Goal: Task Accomplishment & Management: Manage account settings

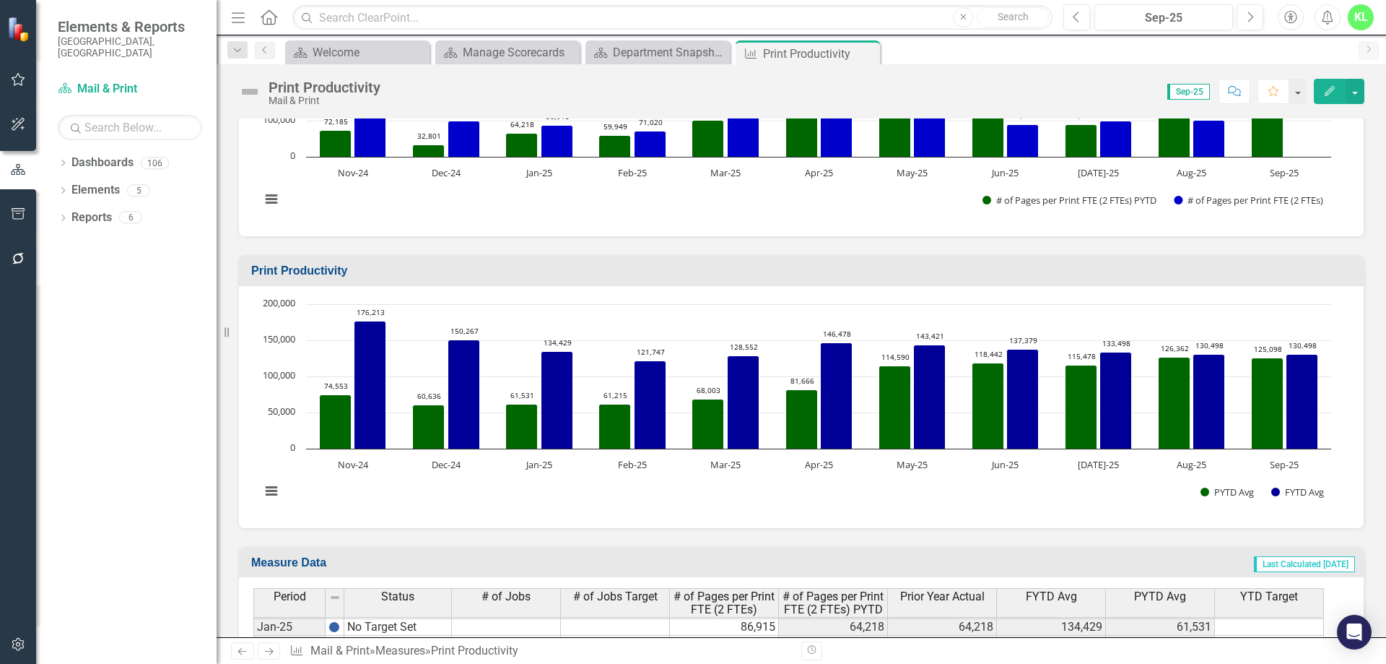
scroll to position [182, 0]
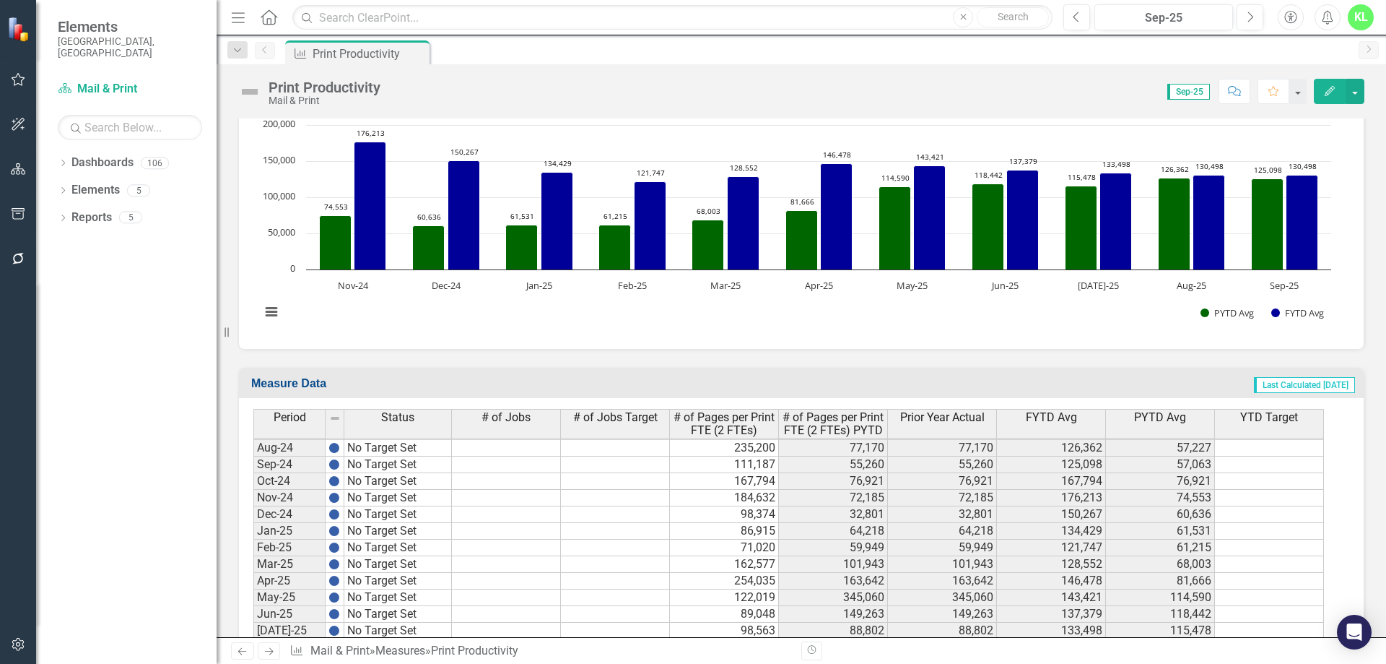
scroll to position [2241, 0]
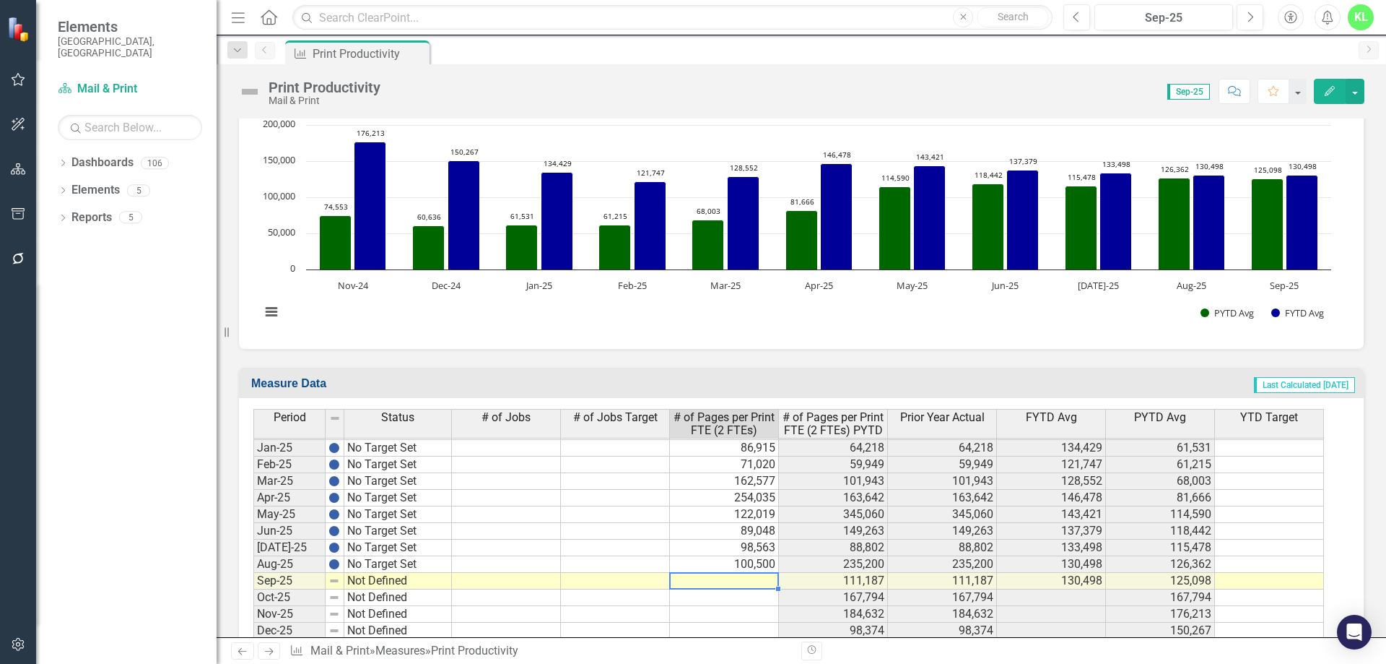
click at [699, 581] on td at bounding box center [724, 581] width 109 height 17
click at [713, 583] on td at bounding box center [724, 581] width 109 height 17
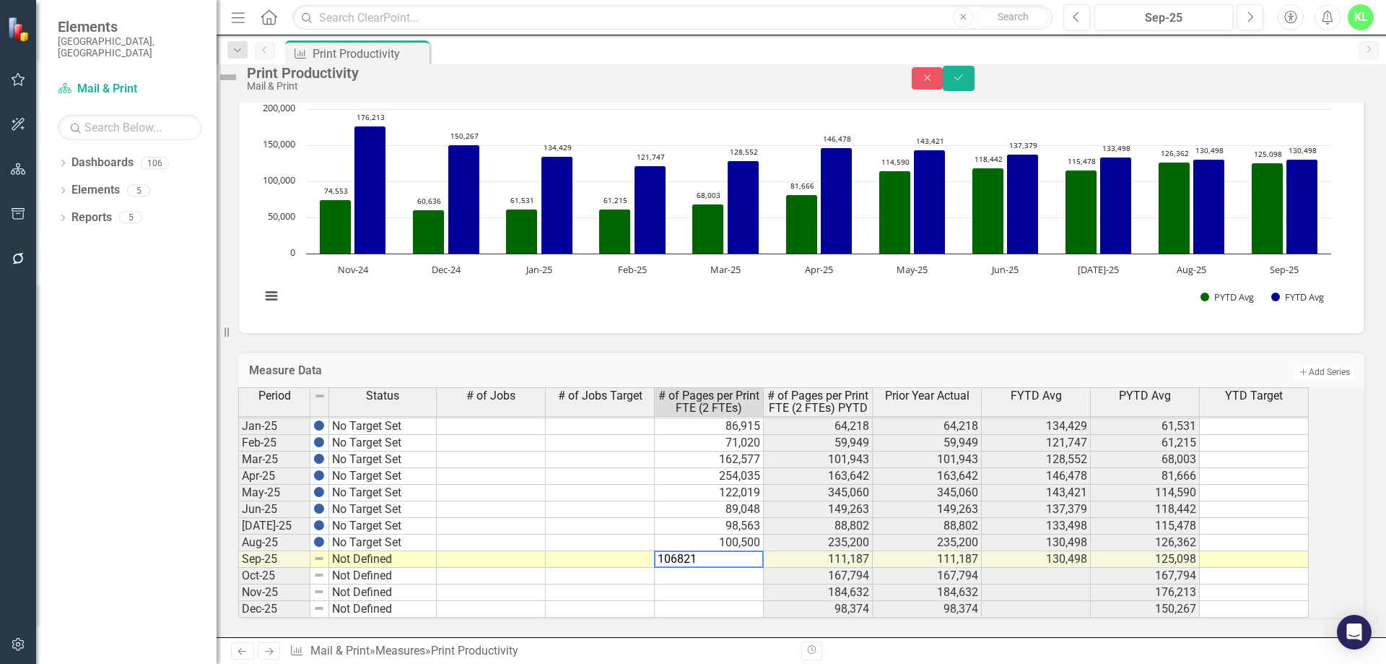
type textarea "106821"
click at [610, 584] on td at bounding box center [600, 576] width 109 height 17
click at [374, 568] on td "Not Defined" at bounding box center [383, 559] width 108 height 17
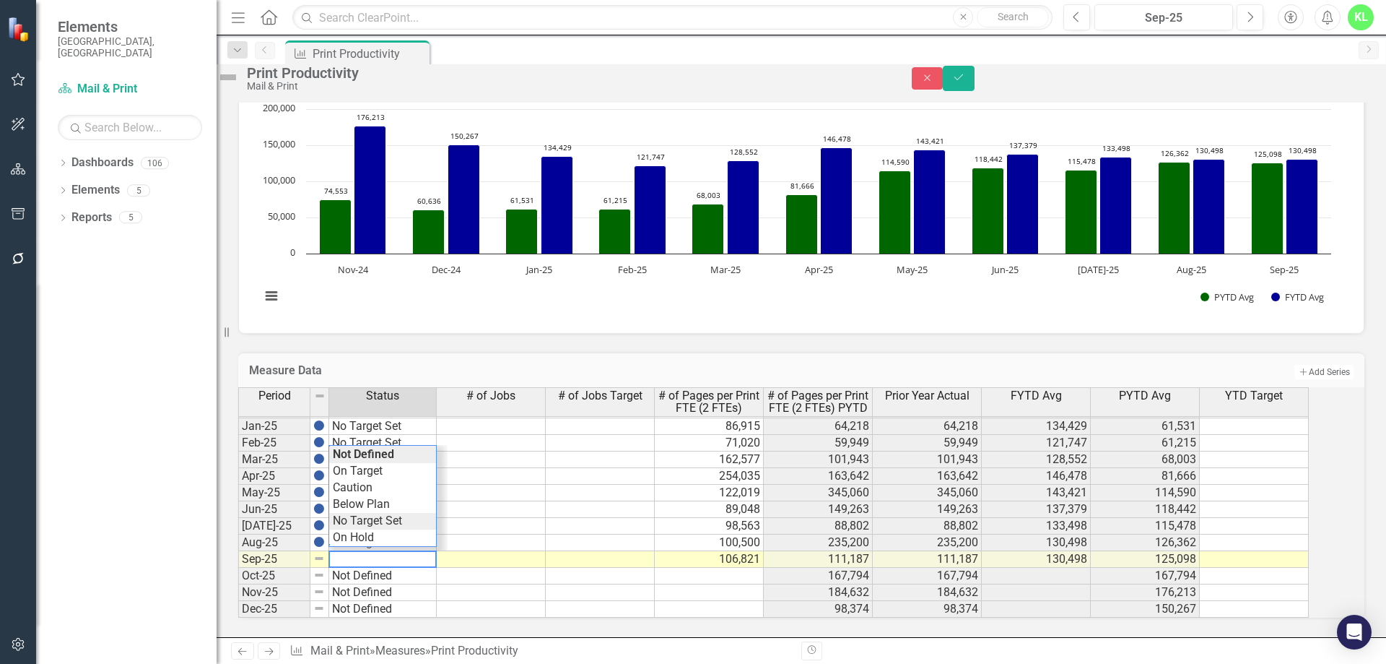
click at [387, 547] on div "Period Status # of Jobs # of Jobs Target # of Pages per Print FTE (2 FTEs) # of…" at bounding box center [781, 502] width 1087 height 230
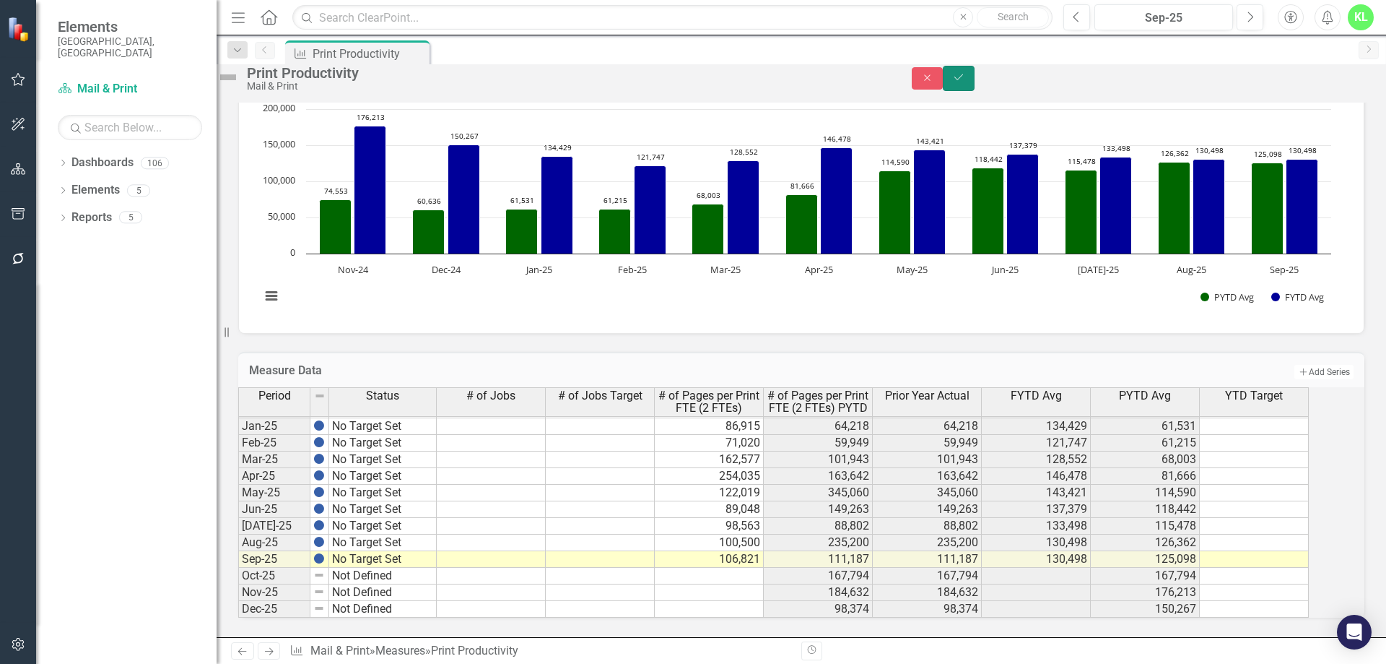
click at [965, 82] on icon "Save" at bounding box center [958, 77] width 13 height 10
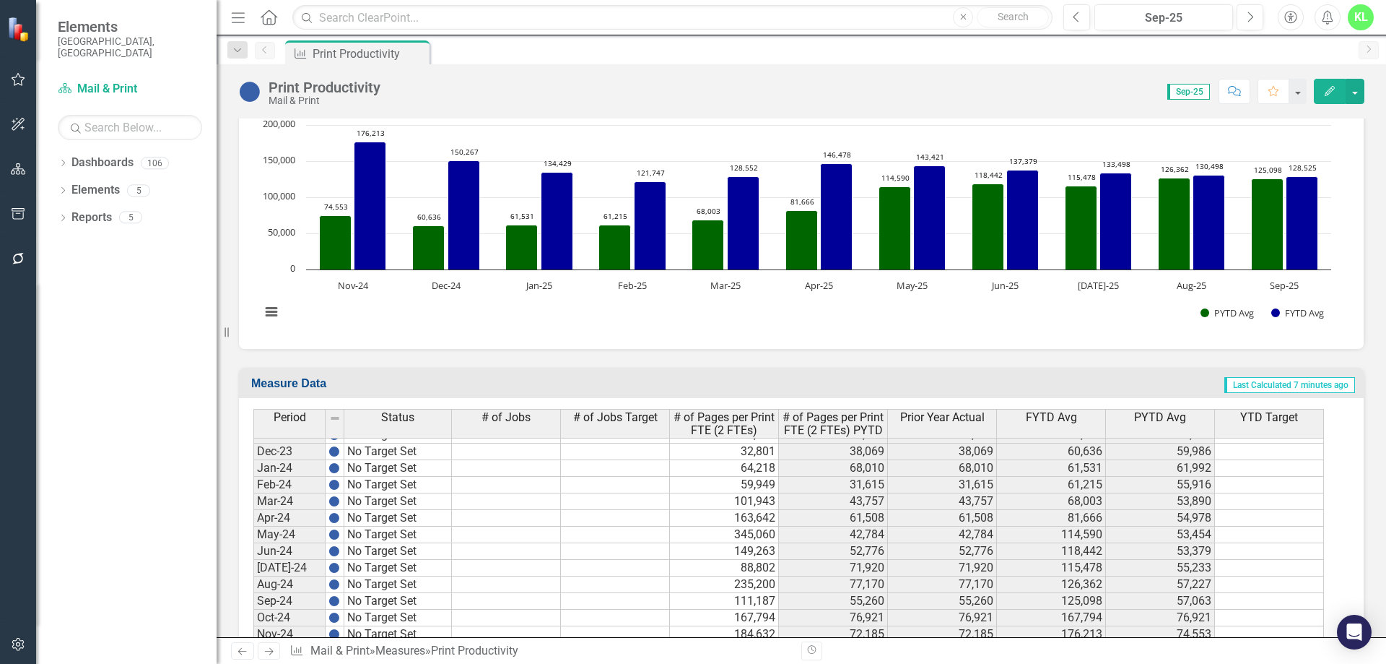
scroll to position [1948, 0]
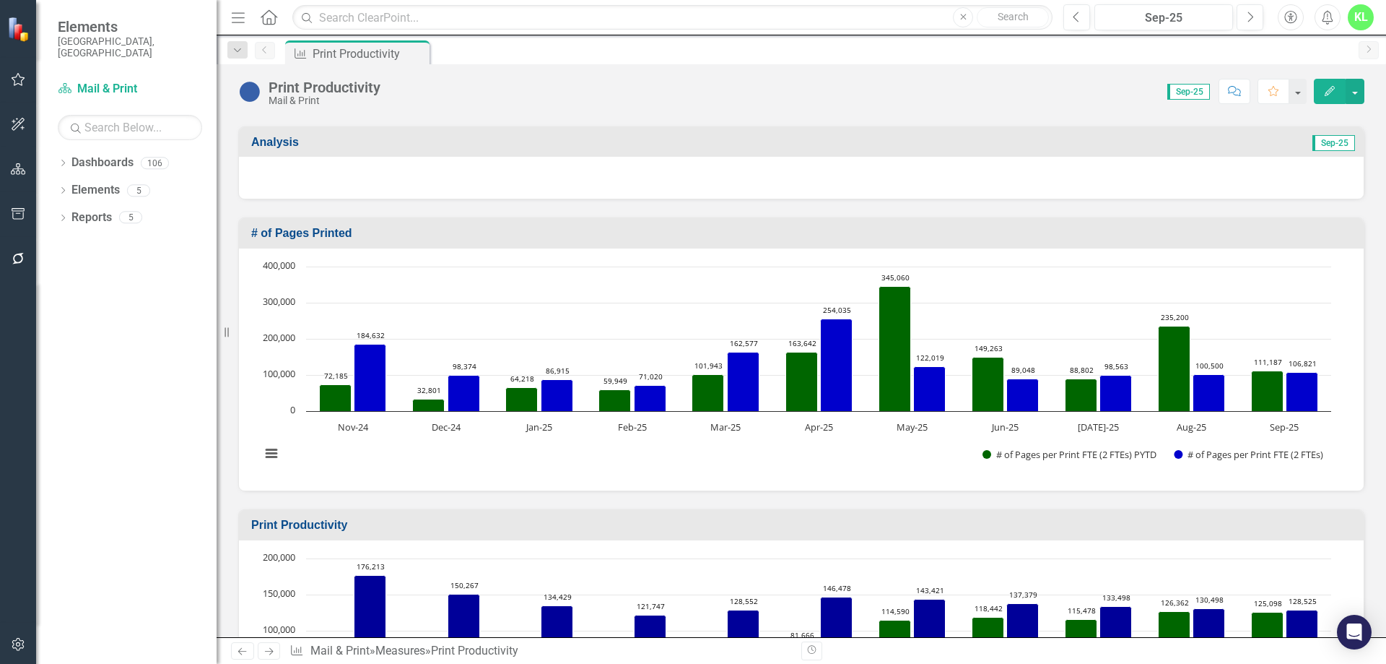
click at [243, 653] on icon "Previous" at bounding box center [242, 650] width 12 height 9
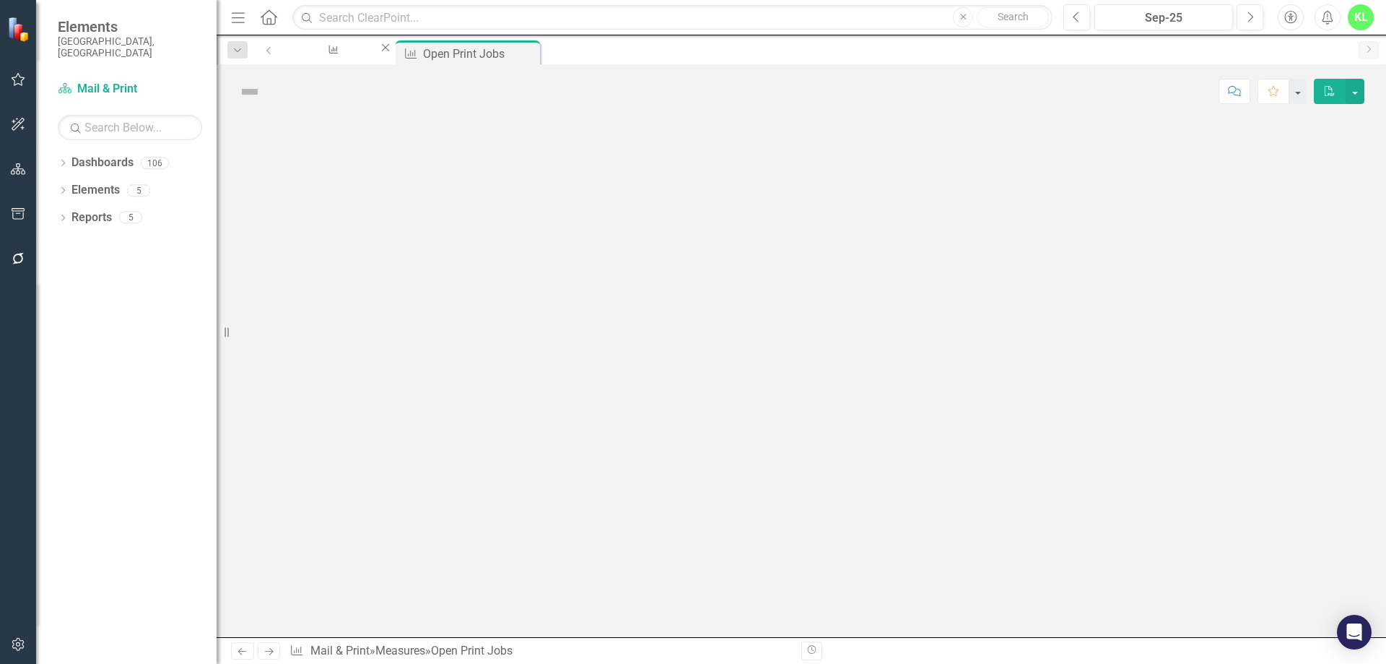
click at [243, 653] on icon "Previous" at bounding box center [242, 650] width 12 height 9
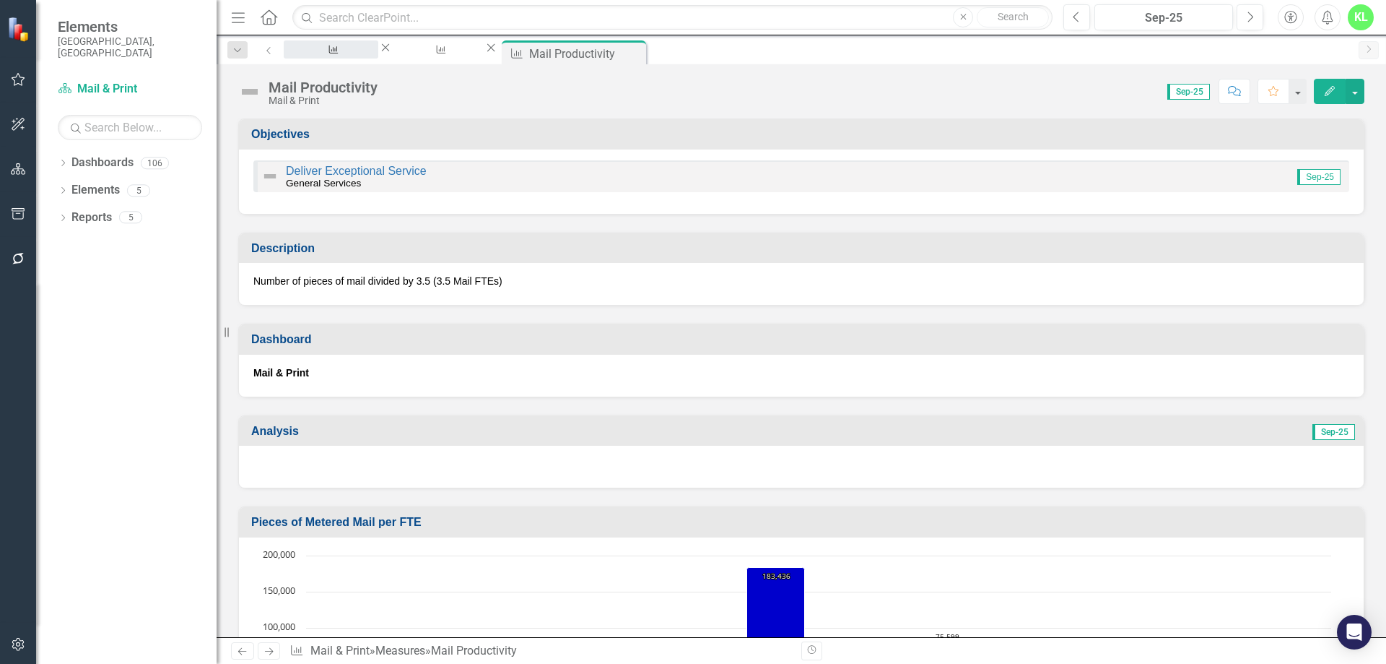
click at [334, 54] on div "Print Productivity" at bounding box center [331, 63] width 69 height 18
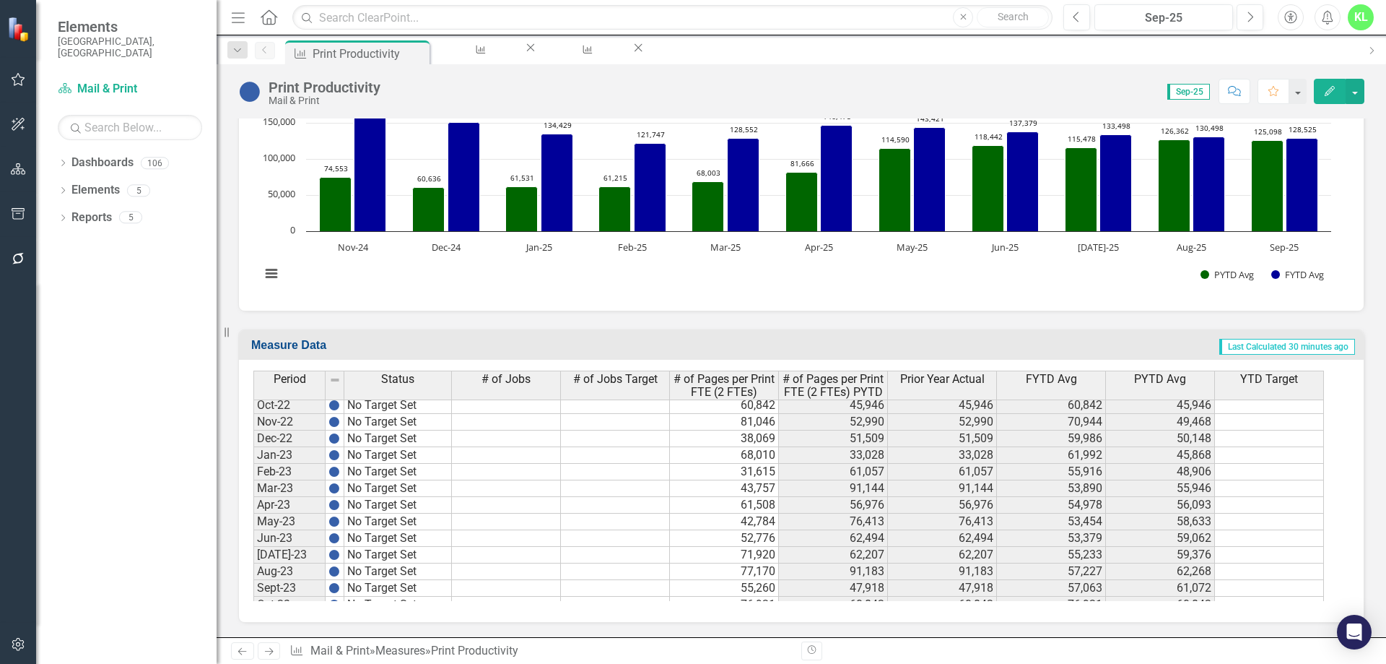
scroll to position [1808, 0]
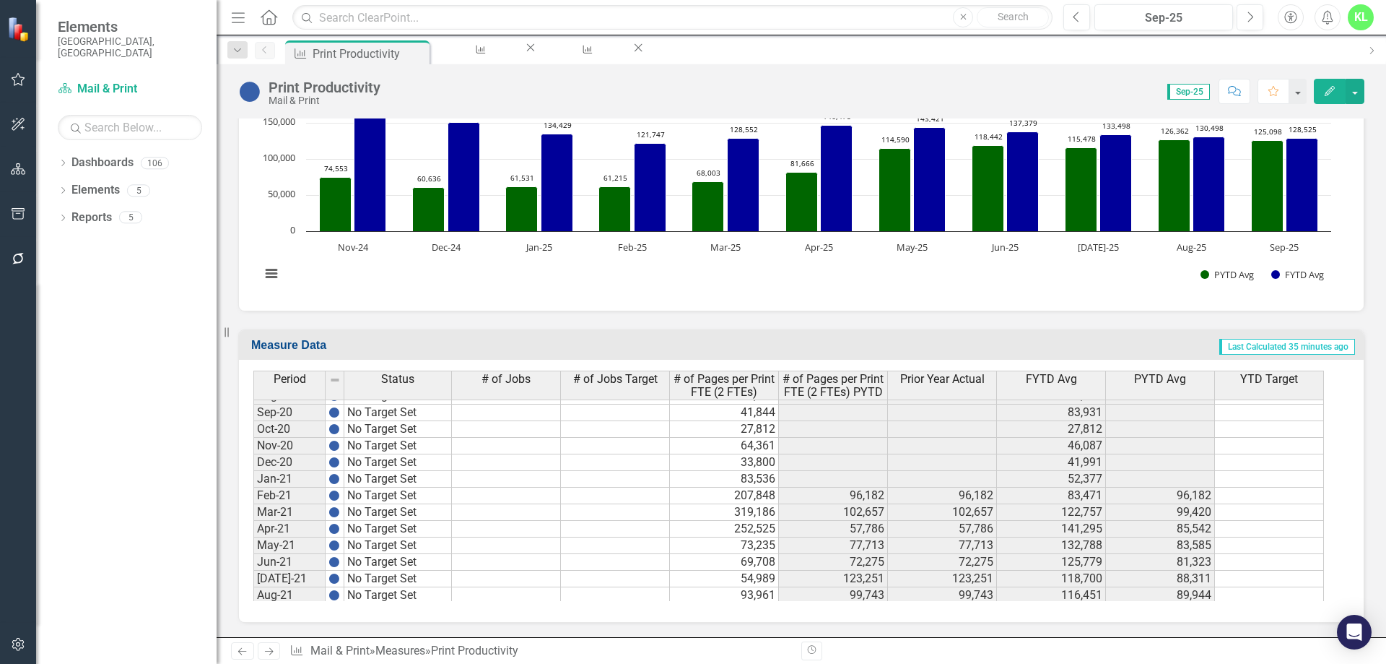
scroll to position [1503, 0]
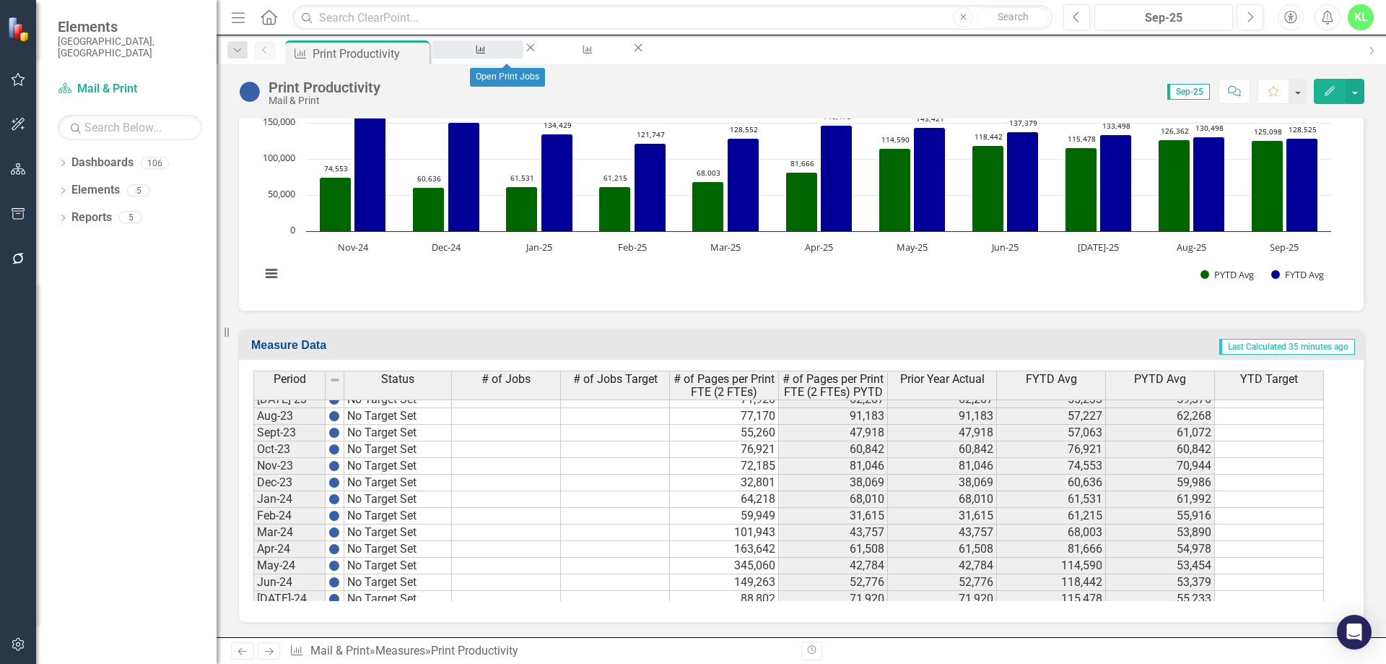
click at [505, 56] on div "Open Print Jobs" at bounding box center [478, 63] width 65 height 18
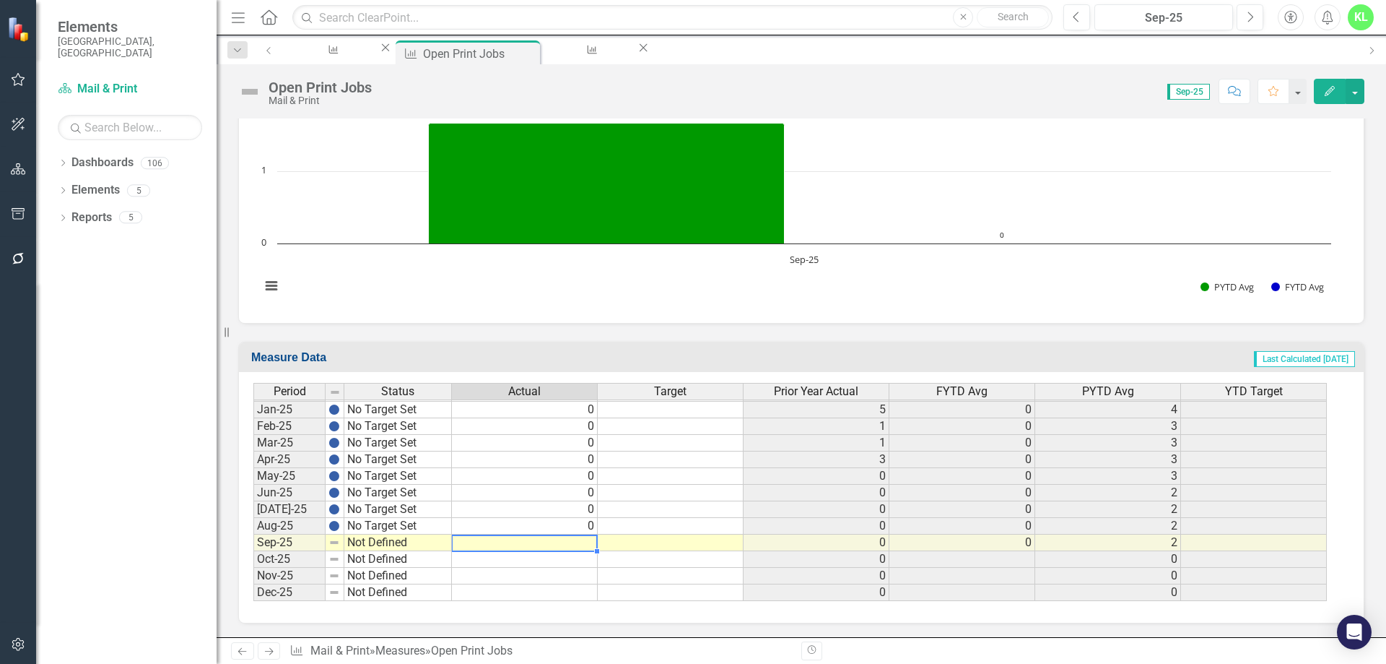
click at [557, 541] on td at bounding box center [525, 542] width 146 height 17
click at [563, 543] on td at bounding box center [525, 542] width 146 height 17
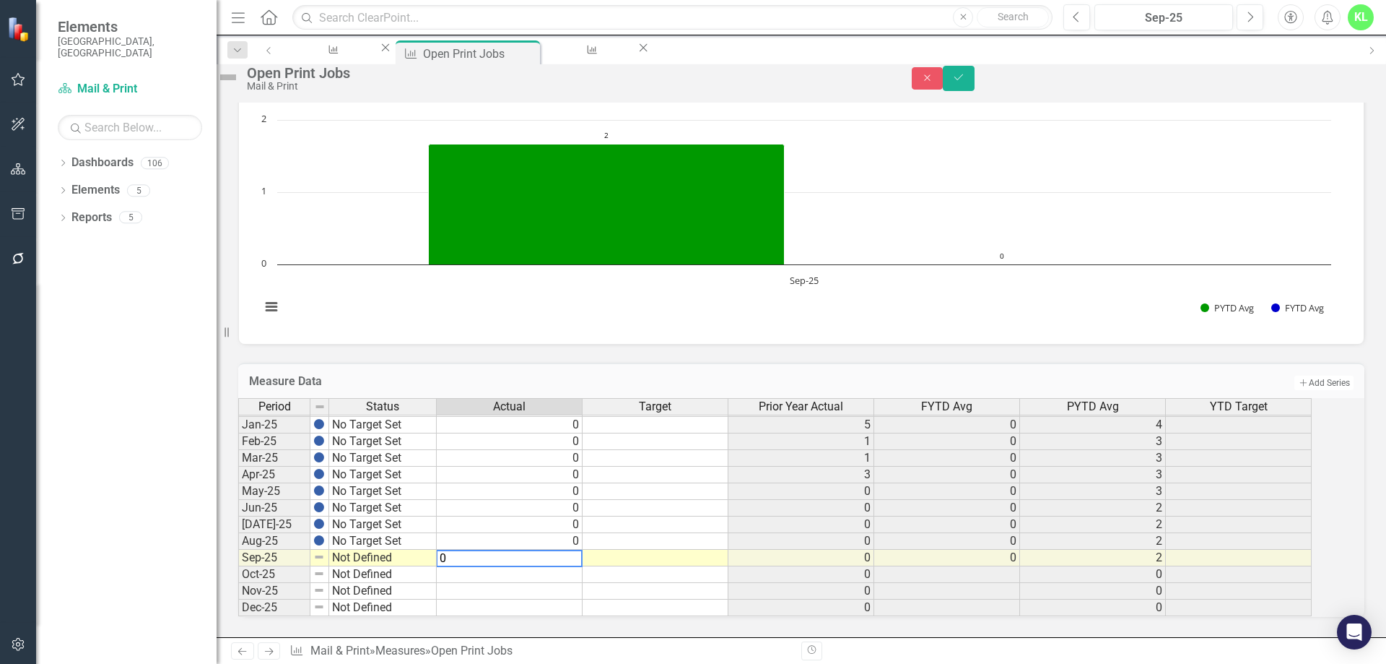
type textarea "0"
click at [661, 568] on td at bounding box center [656, 574] width 146 height 17
click at [406, 550] on td "Not Defined" at bounding box center [383, 558] width 108 height 17
click at [402, 505] on div "Period Status Actual Target Prior Year Actual FYTD Avg PYTD Avg YTD Target Dec-…" at bounding box center [781, 507] width 1087 height 219
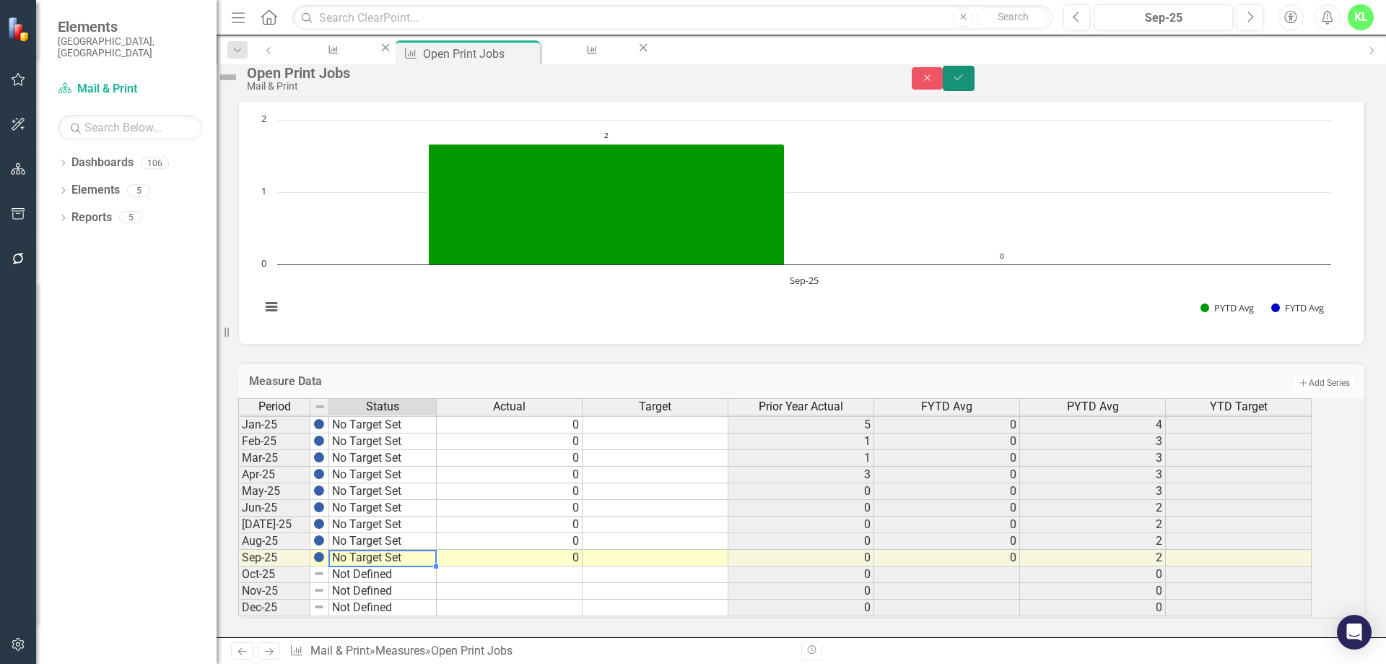
click at [965, 82] on icon "Save" at bounding box center [958, 77] width 13 height 10
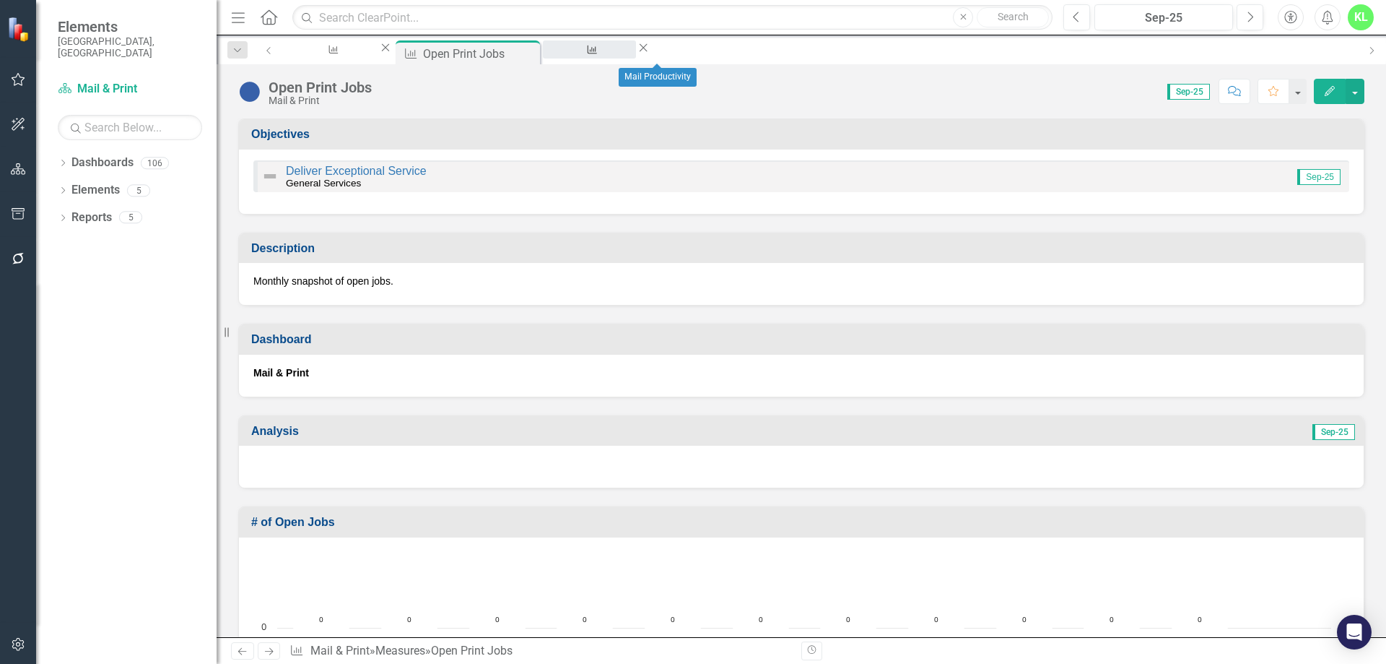
click at [623, 54] on div "Mail Productivity" at bounding box center [589, 63] width 67 height 18
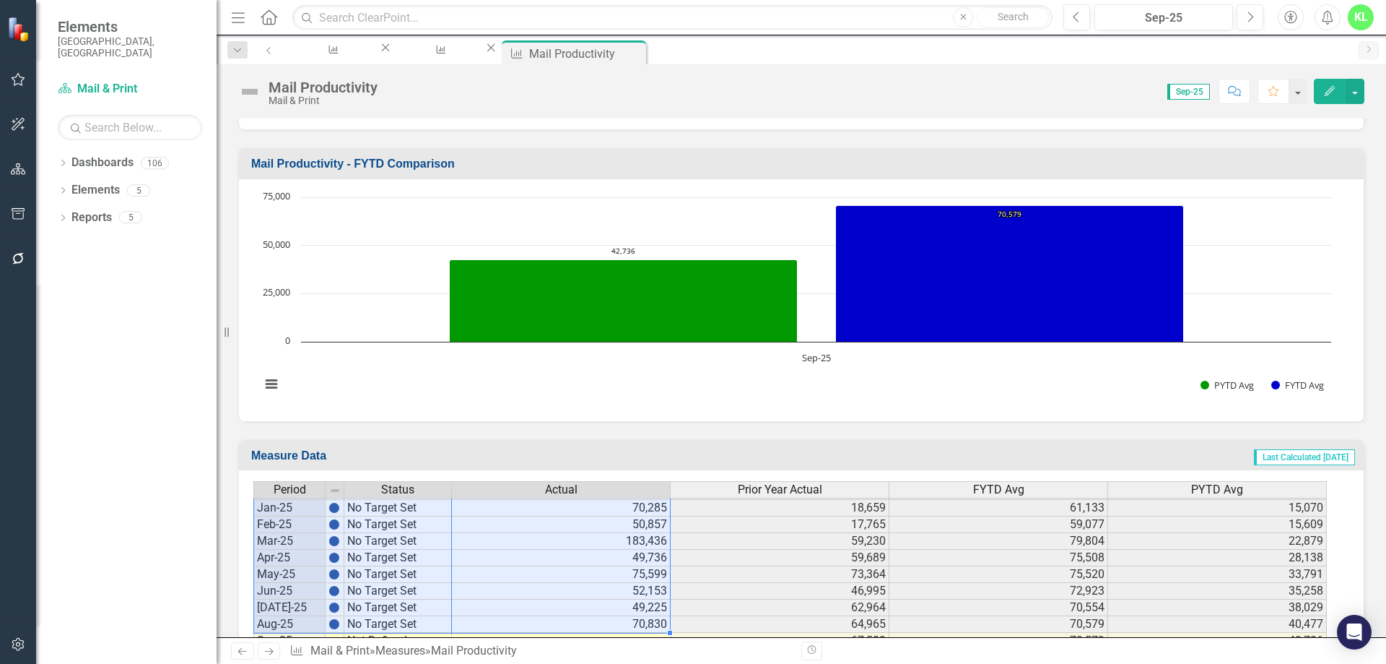
drag, startPoint x: 277, startPoint y: 545, endPoint x: 643, endPoint y: 604, distance: 370.8
click at [637, 623] on div "Period Status Actual Prior Year Actual FYTD Avg PYTD Avg [DATE]-23 No Target Se…" at bounding box center [795, 590] width 1085 height 219
click at [699, 596] on td "46,995" at bounding box center [780, 591] width 219 height 17
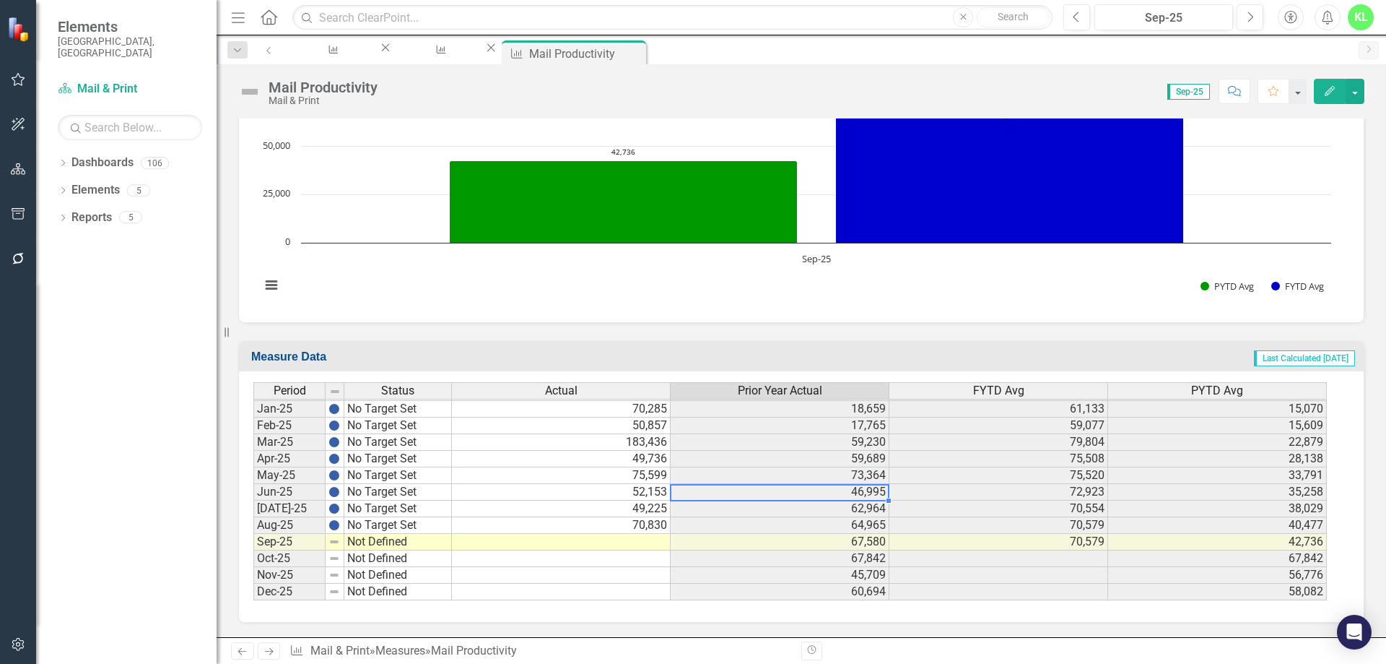
click at [513, 542] on td at bounding box center [561, 542] width 219 height 17
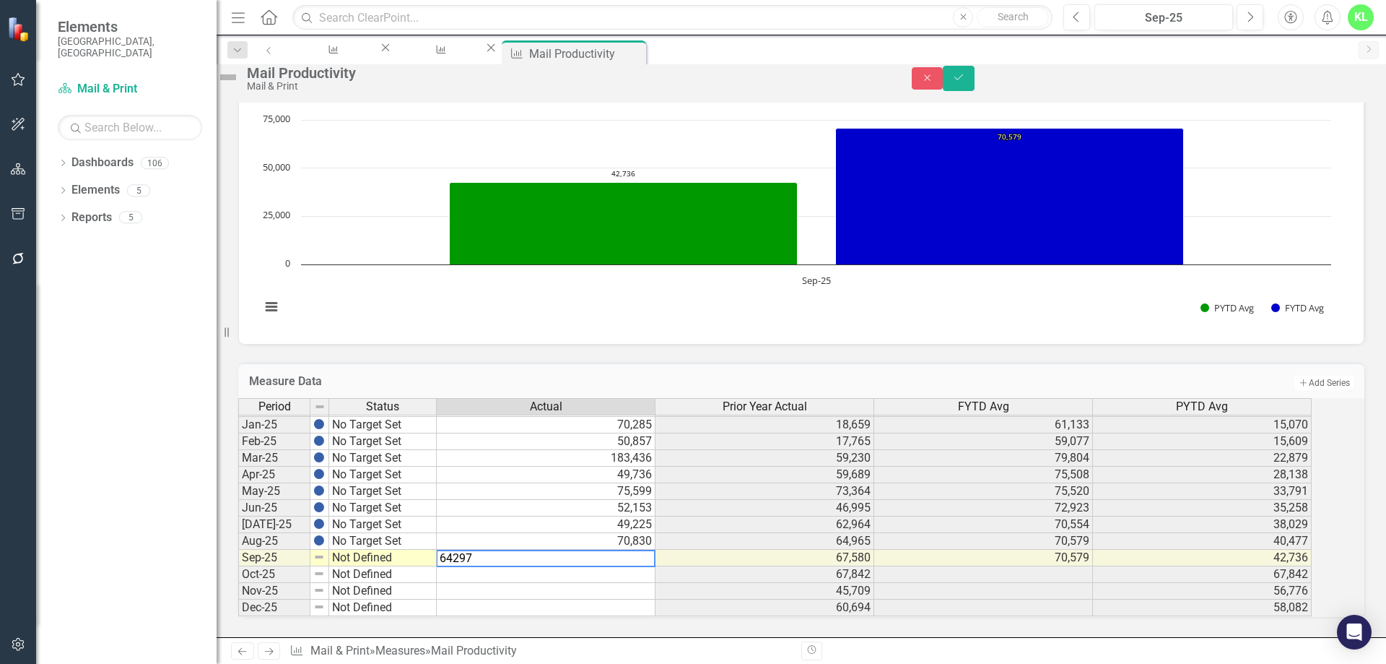
type textarea "64297"
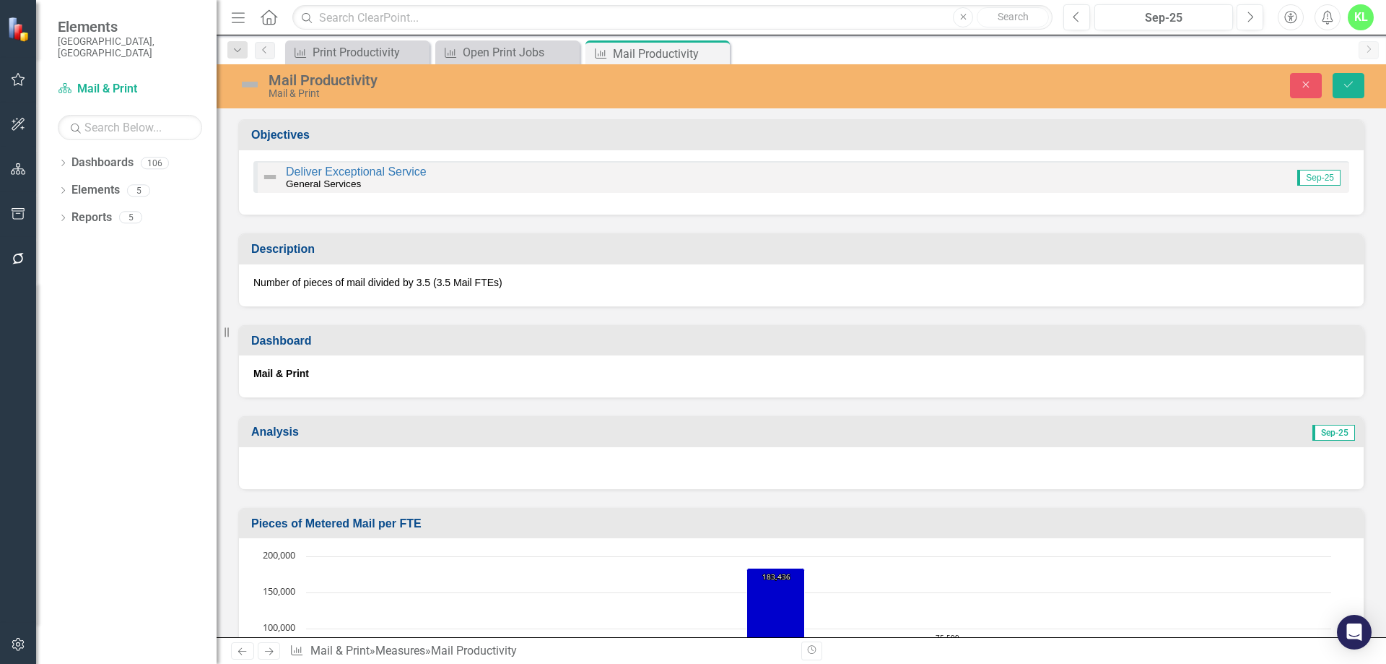
scroll to position [2241, 0]
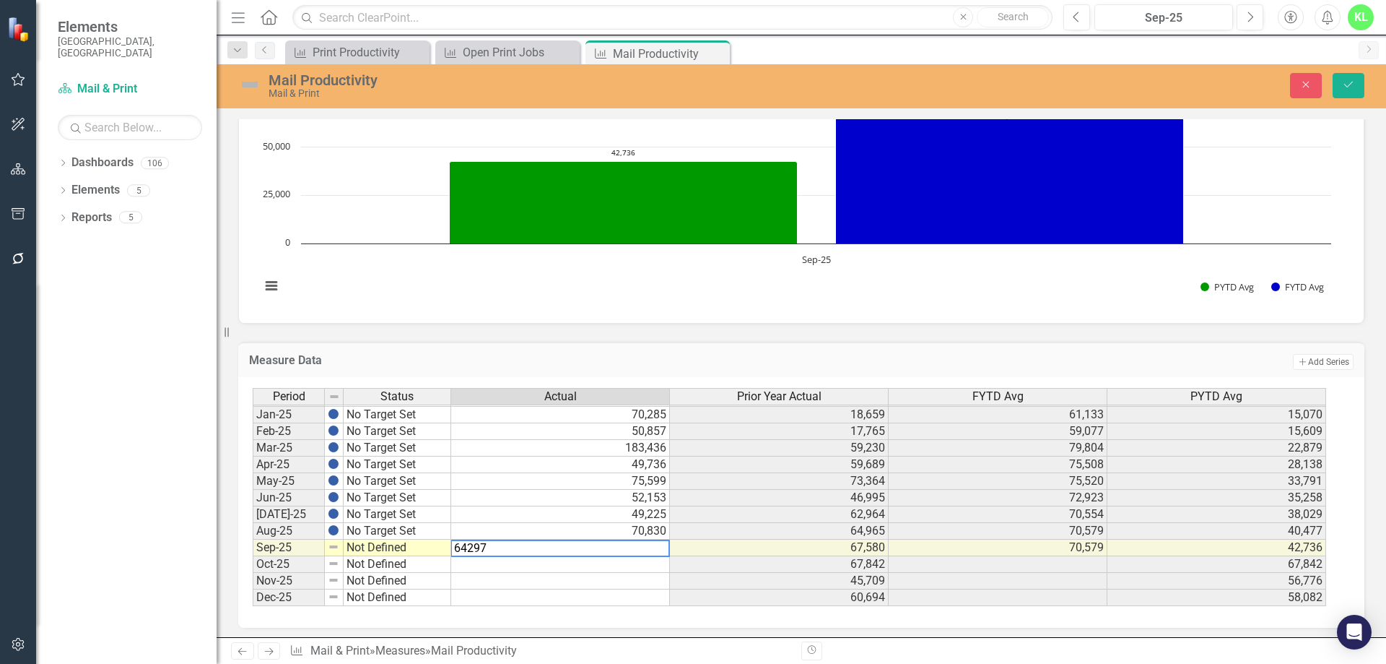
click at [374, 550] on td "Not Defined" at bounding box center [398, 547] width 108 height 17
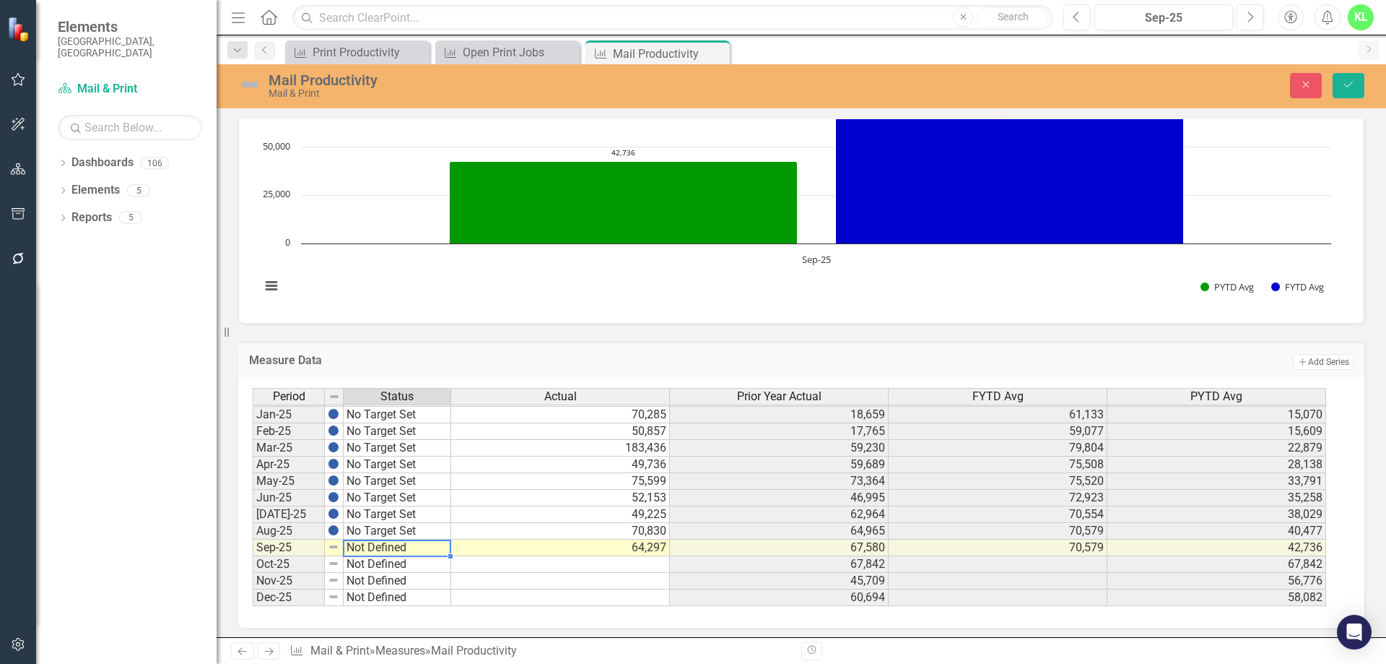
click at [374, 550] on td "Not Defined" at bounding box center [398, 547] width 108 height 17
type textarea "No Target Set"
click at [379, 504] on div "Period Status Actual Prior Year Actual FYTD Avg PYTD Avg Dec-23 No Target Set 1…" at bounding box center [796, 497] width 1087 height 219
click at [1354, 79] on button "Save" at bounding box center [1349, 85] width 32 height 25
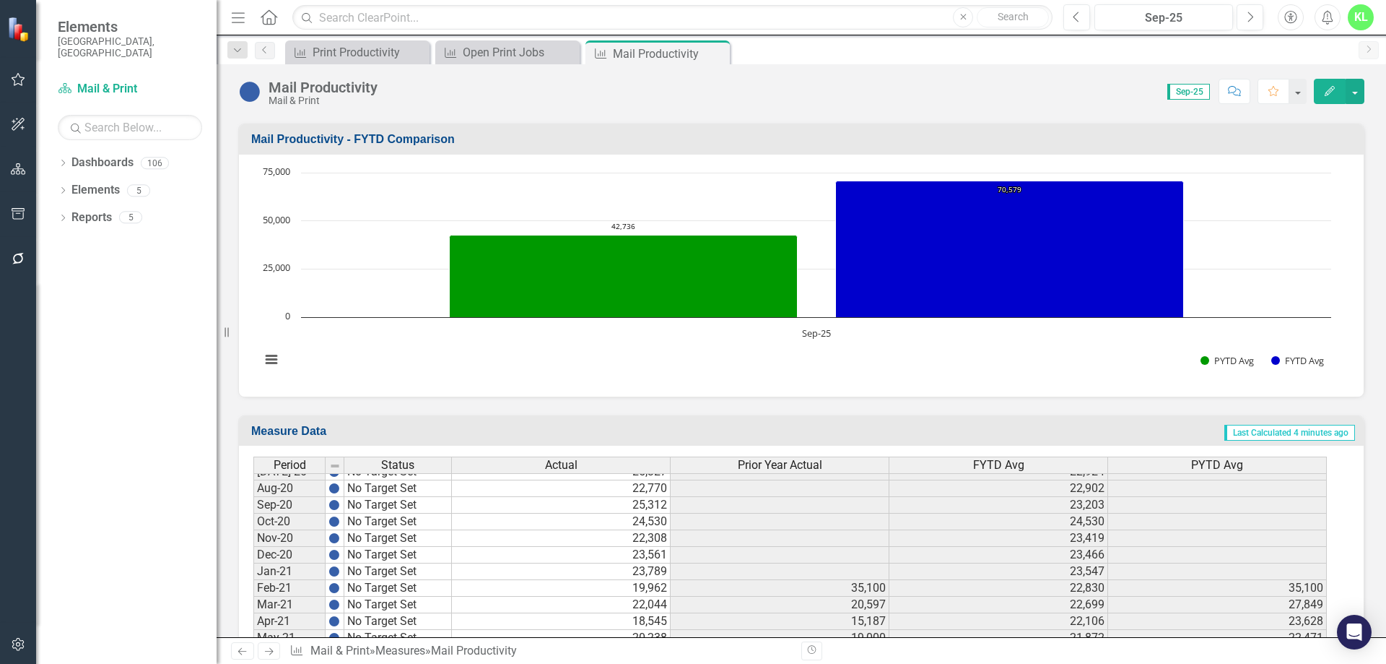
scroll to position [0, 0]
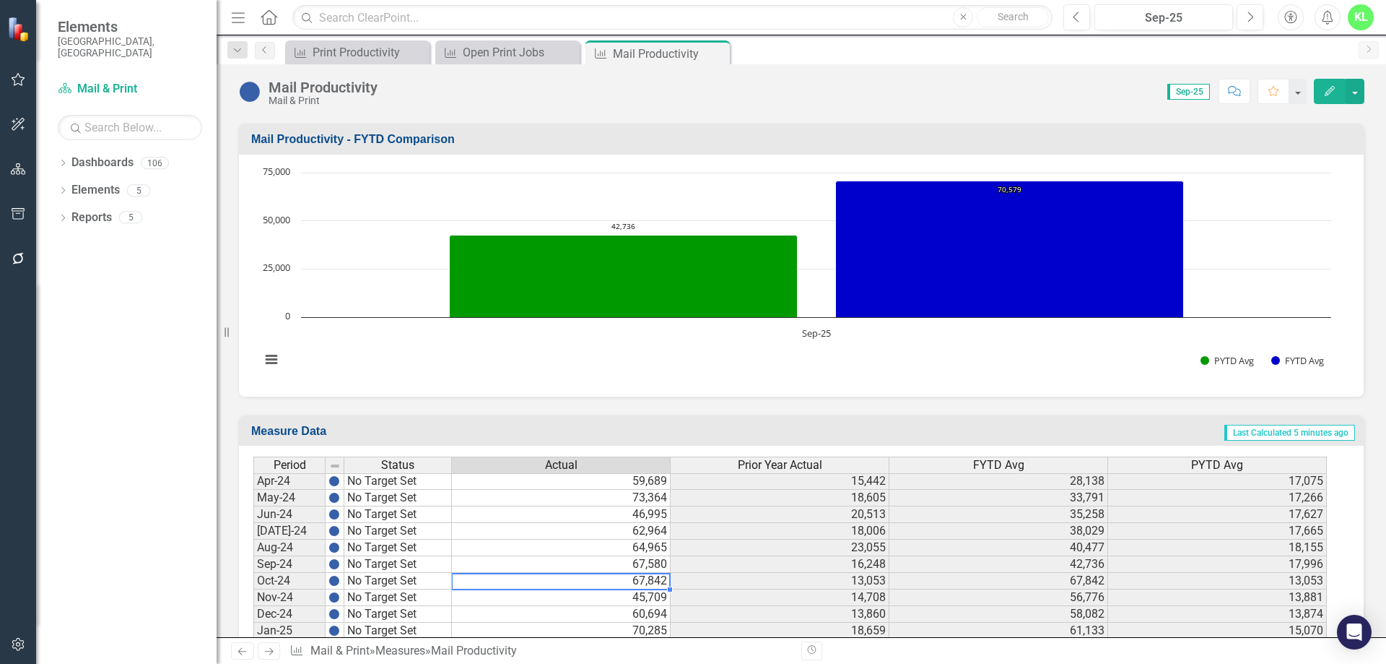
click at [520, 577] on tbody "Mar-23 No Target Set 16,507 21,730 17,347 19,058 Apr-23 No Target Set 15,442 19…" at bounding box center [790, 538] width 1074 height 565
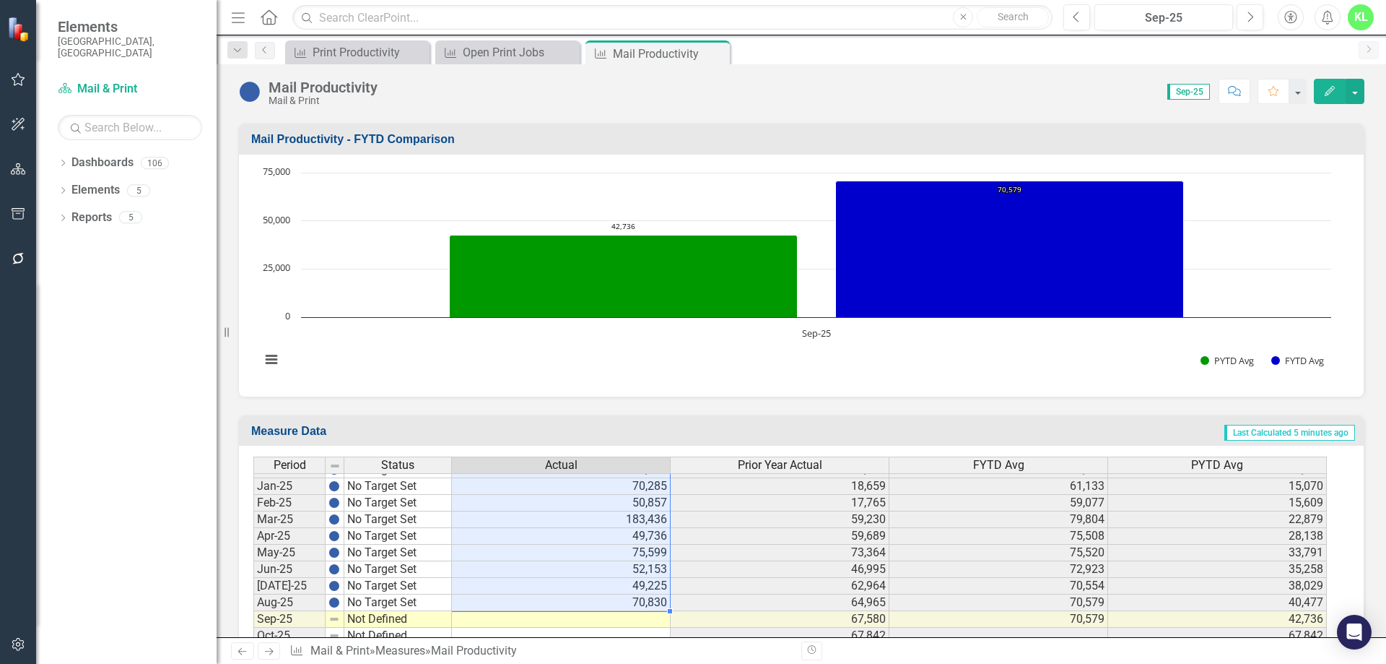
drag, startPoint x: 566, startPoint y: 581, endPoint x: 570, endPoint y: 604, distance: 24.1
click at [570, 604] on tbody "Apr-23 No Target Set 15,442 19,535 17,075 19,126 May-23 No Target Set 18,605 22…" at bounding box center [790, 403] width 1074 height 549
click at [630, 367] on rect "Interactive chart" at bounding box center [795, 273] width 1085 height 217
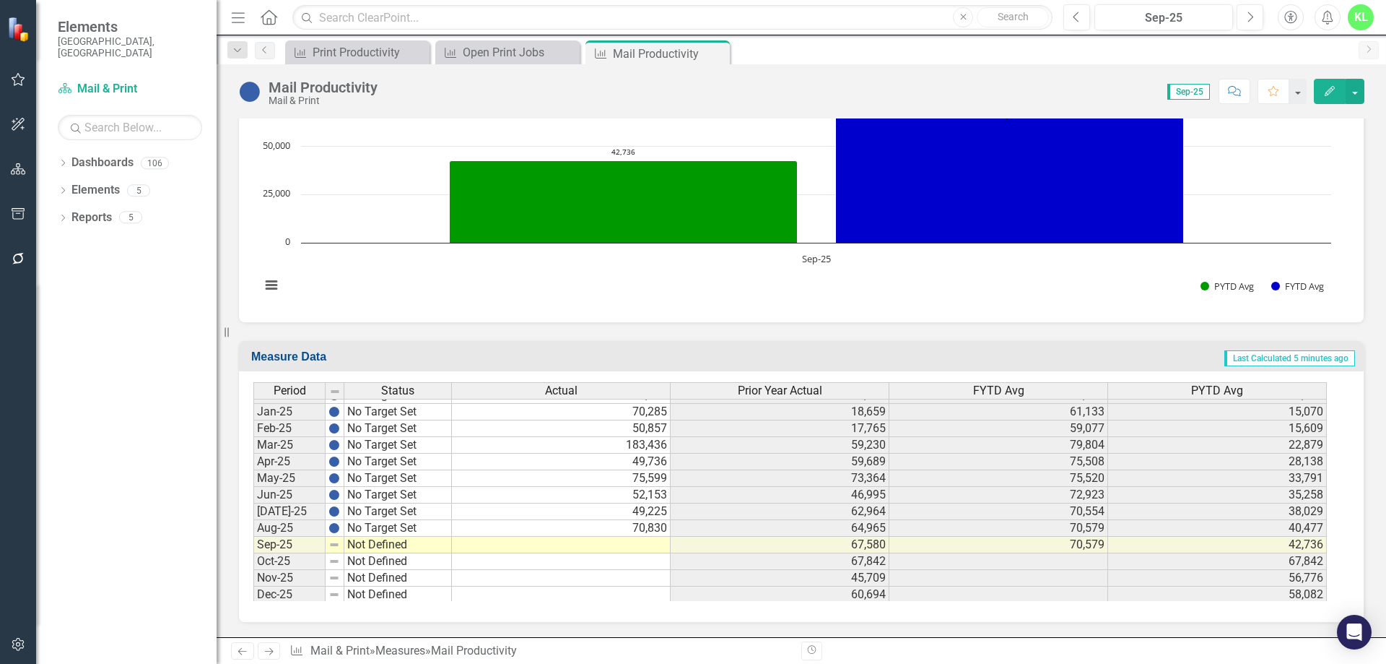
click at [505, 542] on td at bounding box center [561, 545] width 219 height 17
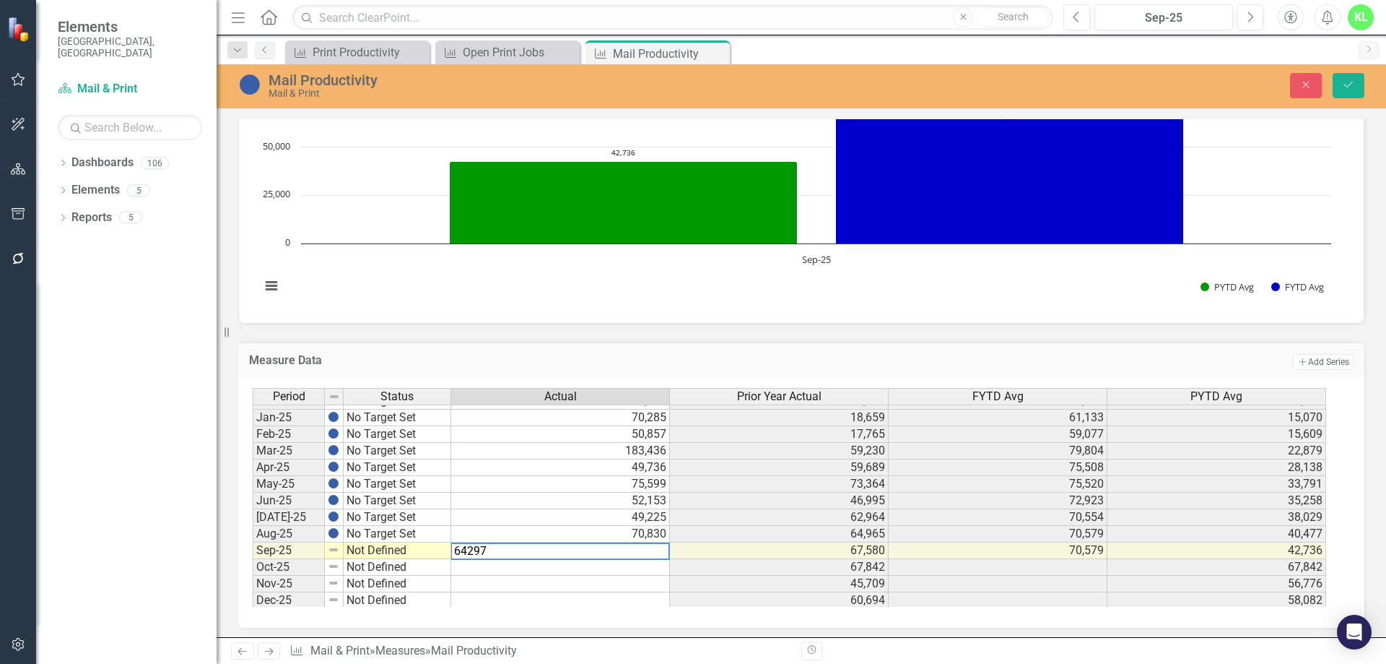
type textarea "64297"
click at [557, 586] on td at bounding box center [560, 584] width 219 height 17
click at [399, 549] on td "Not Defined" at bounding box center [398, 550] width 108 height 17
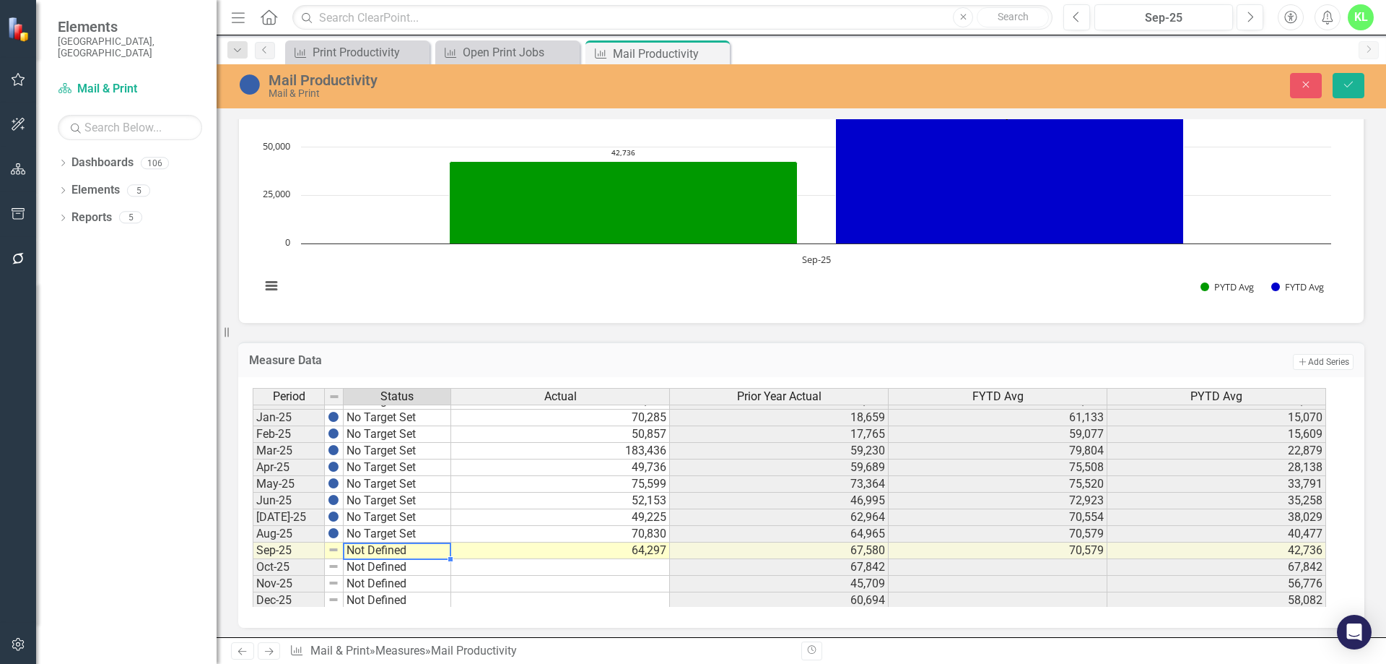
click at [399, 549] on td "Not Defined" at bounding box center [398, 550] width 108 height 17
type textarea "No Target Set"
click at [391, 511] on div "Period Status Actual Prior Year Actual FYTD Avg PYTD Avg Dec-23 No Target Set 1…" at bounding box center [796, 497] width 1087 height 219
click at [573, 588] on td at bounding box center [560, 584] width 219 height 17
click at [1347, 87] on icon "submit" at bounding box center [1349, 85] width 9 height 6
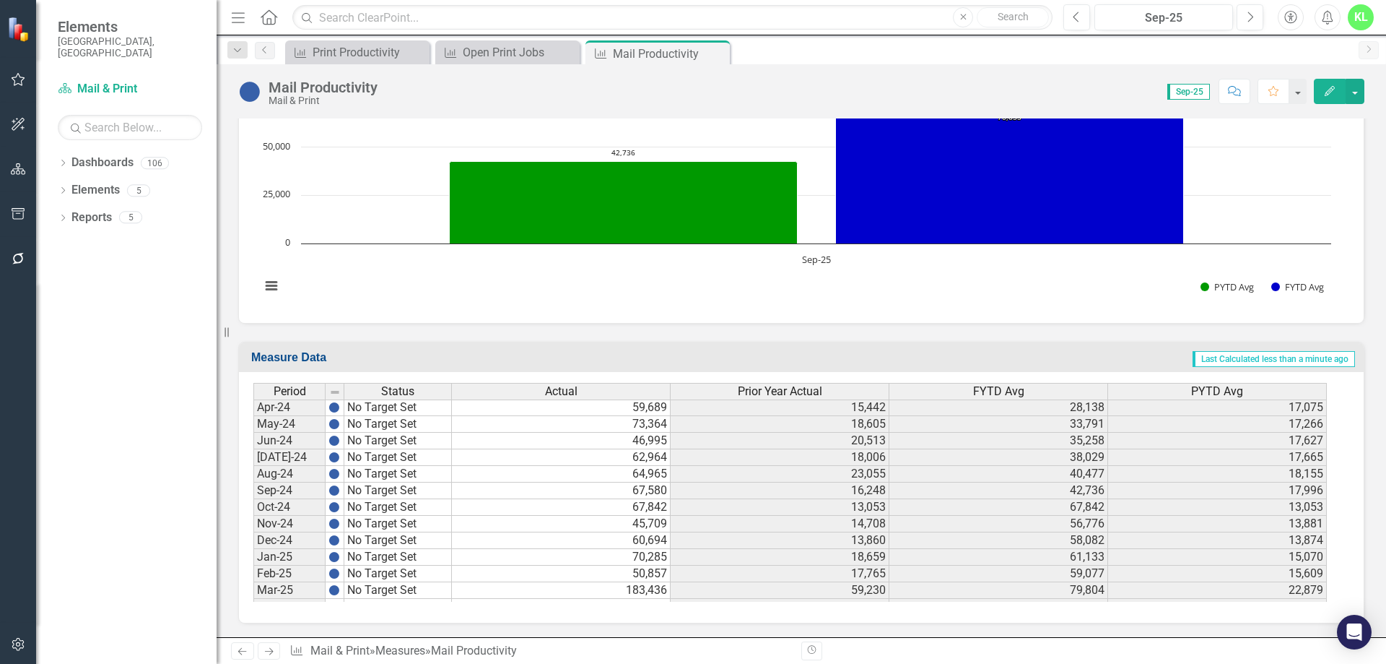
click at [568, 513] on td "67,842" at bounding box center [561, 507] width 219 height 17
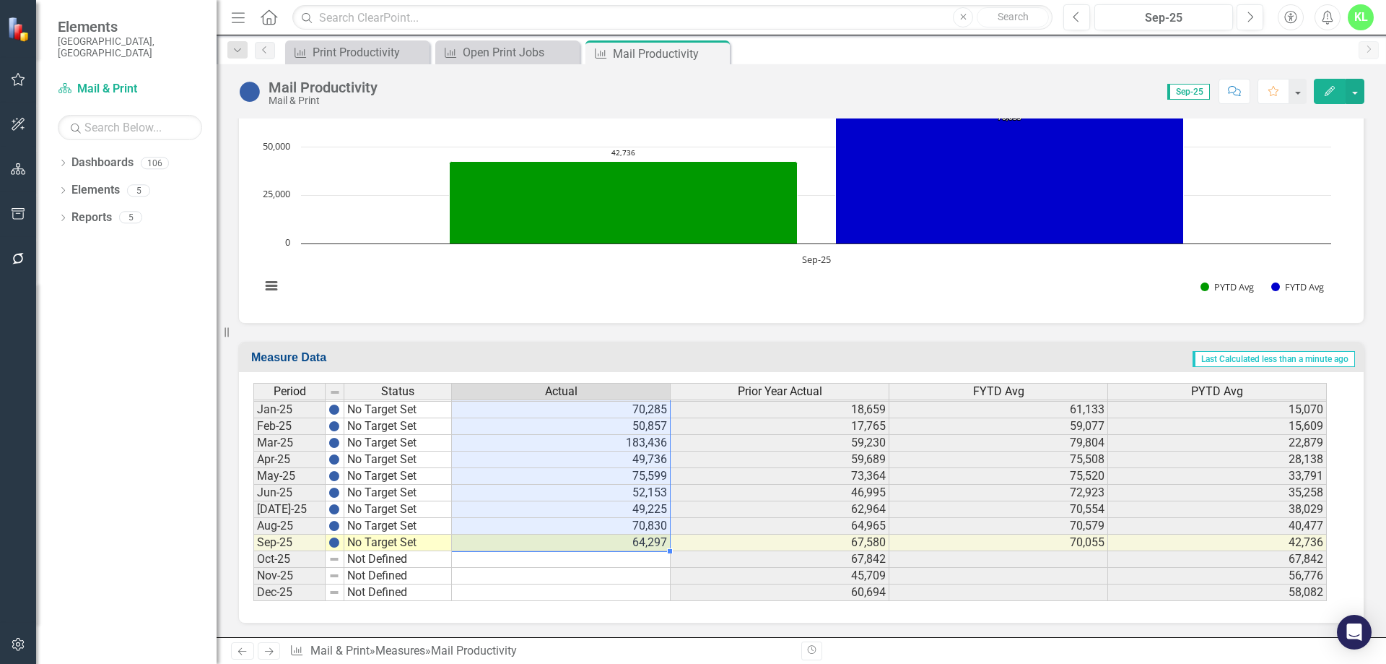
drag, startPoint x: 569, startPoint y: 505, endPoint x: 583, endPoint y: 542, distance: 39.3
click at [583, 542] on tbody "Apr-23 No Target Set 15,442 19,535 17,075 19,126 May-23 No Target Set 18,605 22…" at bounding box center [790, 326] width 1074 height 549
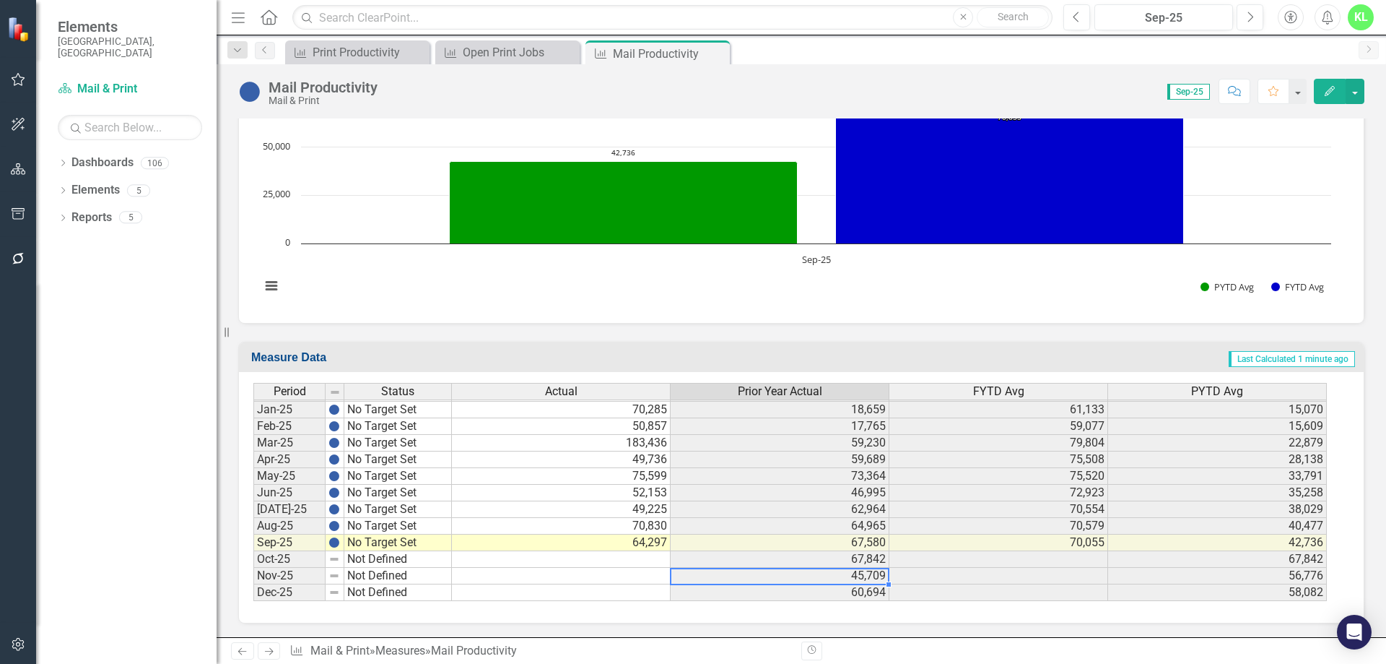
click at [755, 578] on td "45,709" at bounding box center [780, 576] width 219 height 17
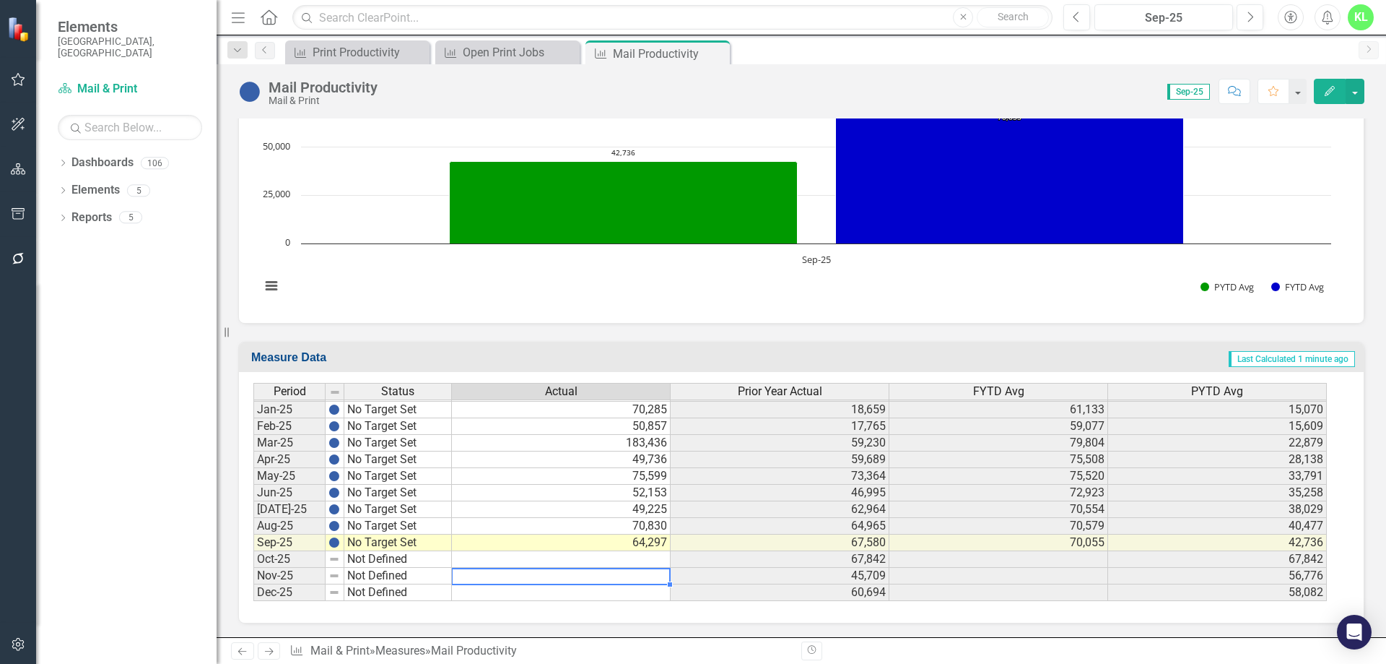
click at [612, 573] on td at bounding box center [561, 576] width 219 height 17
click at [383, 491] on td "No Target Set" at bounding box center [398, 493] width 108 height 17
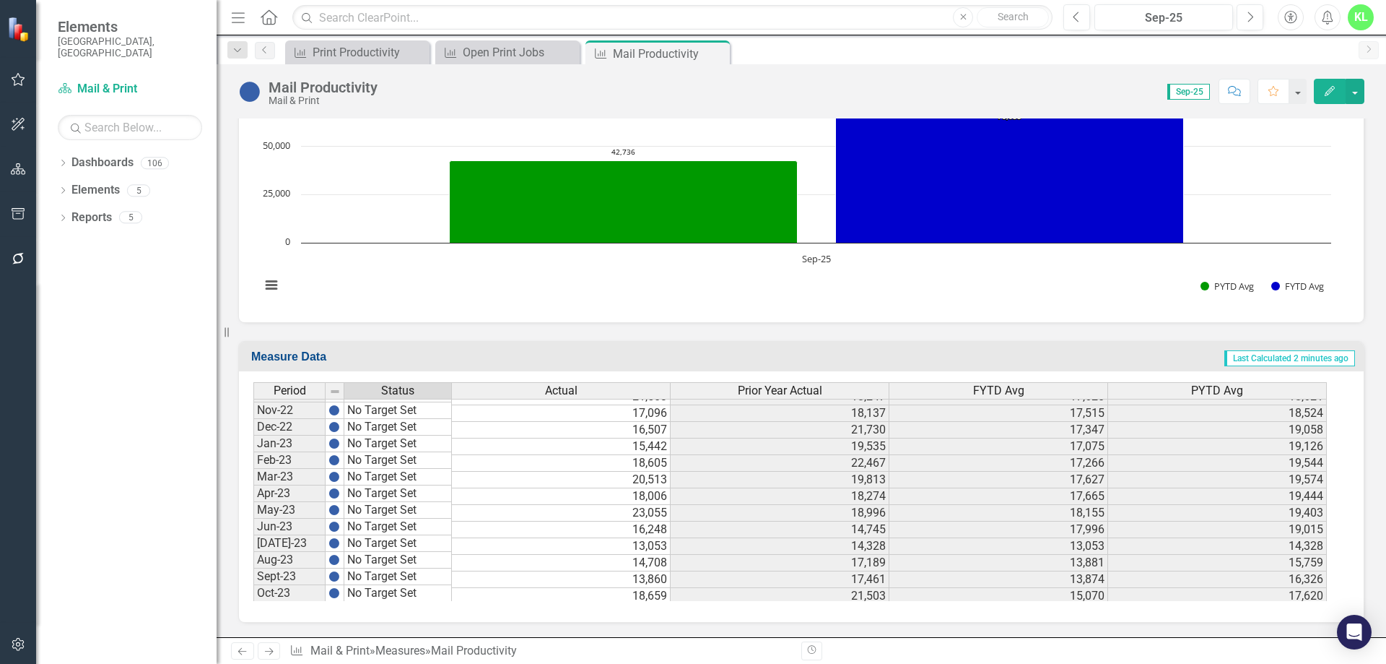
scroll to position [1880, 0]
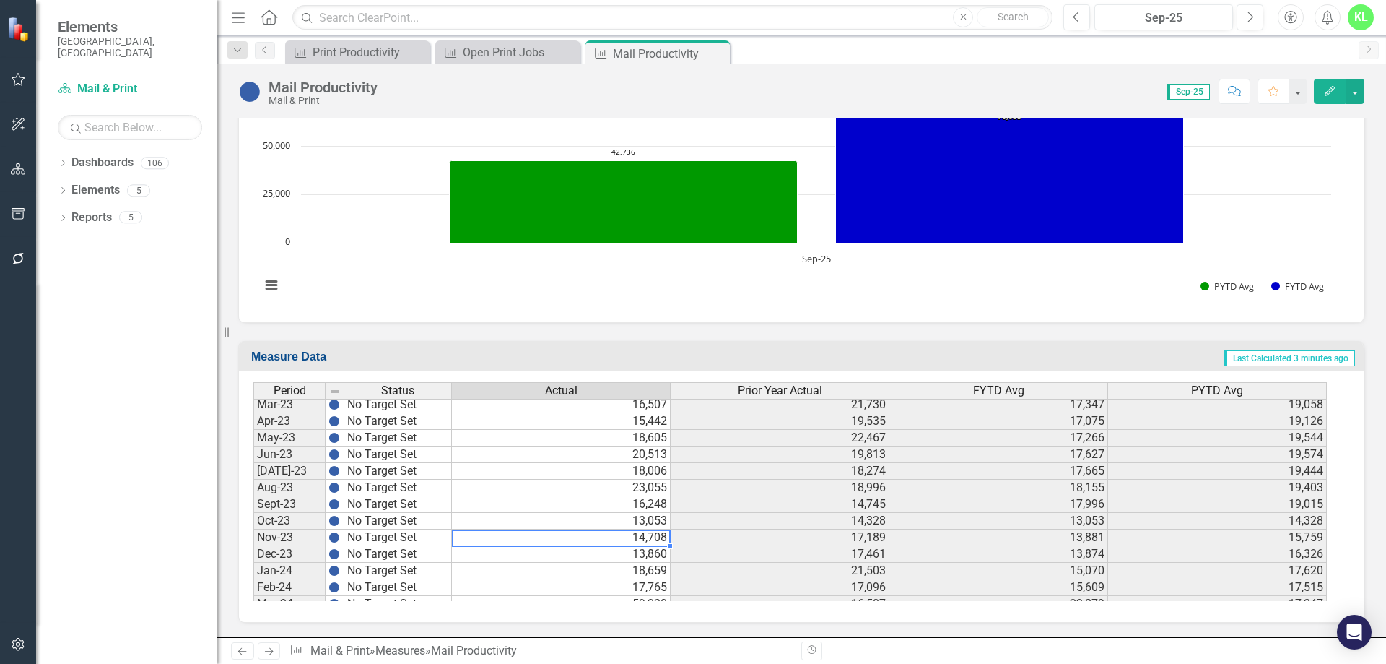
click at [516, 544] on td "14,708" at bounding box center [561, 537] width 219 height 17
click at [459, 516] on td "13,053" at bounding box center [561, 521] width 219 height 17
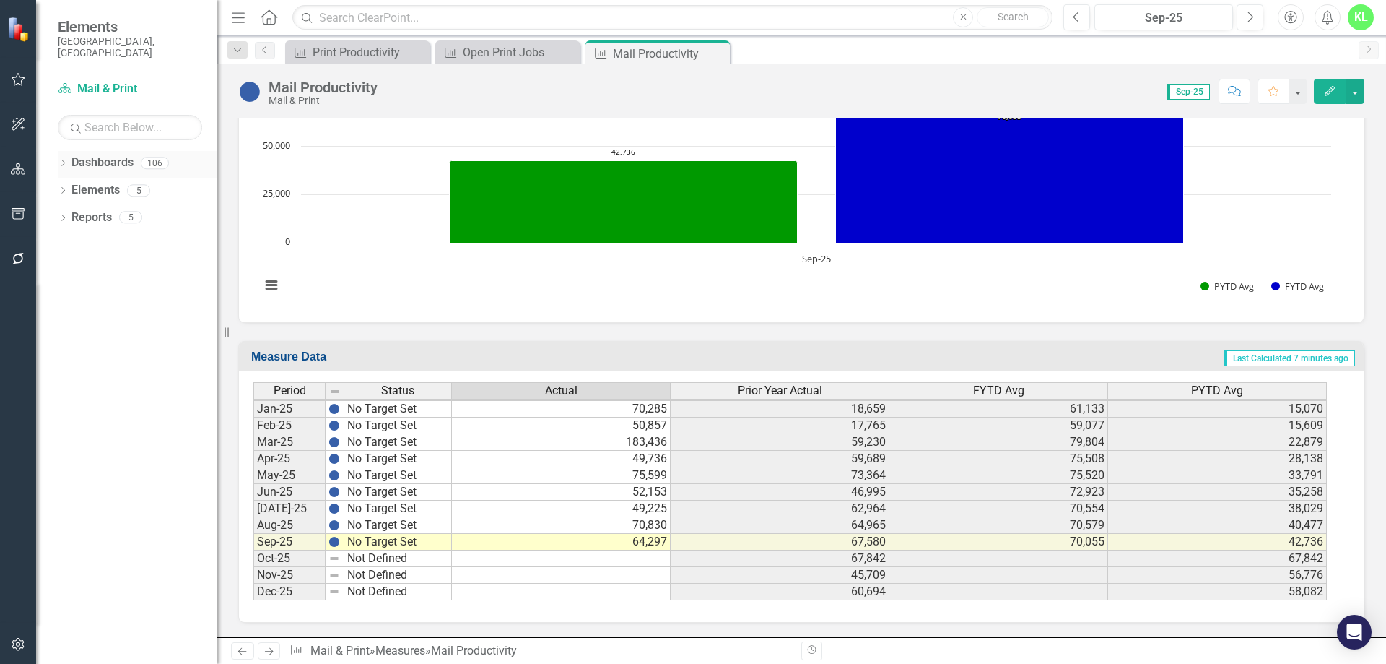
click at [105, 155] on link "Dashboards" at bounding box center [102, 163] width 62 height 17
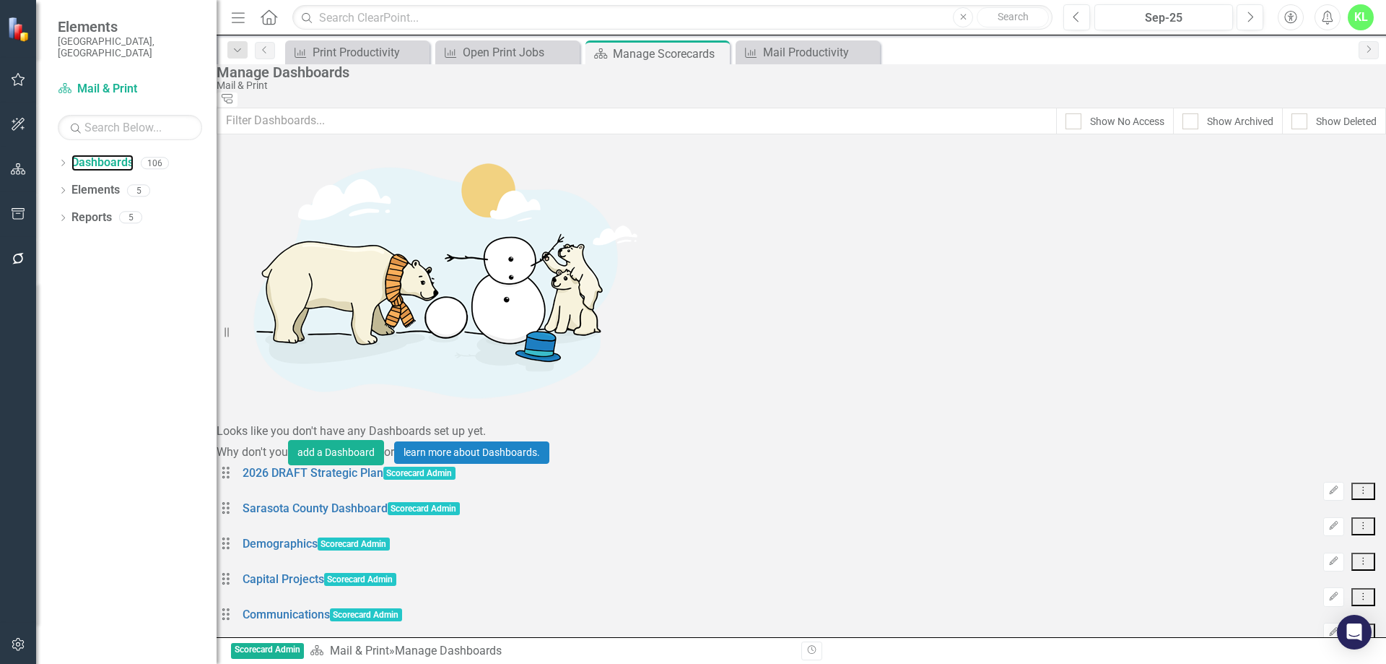
scroll to position [722, 0]
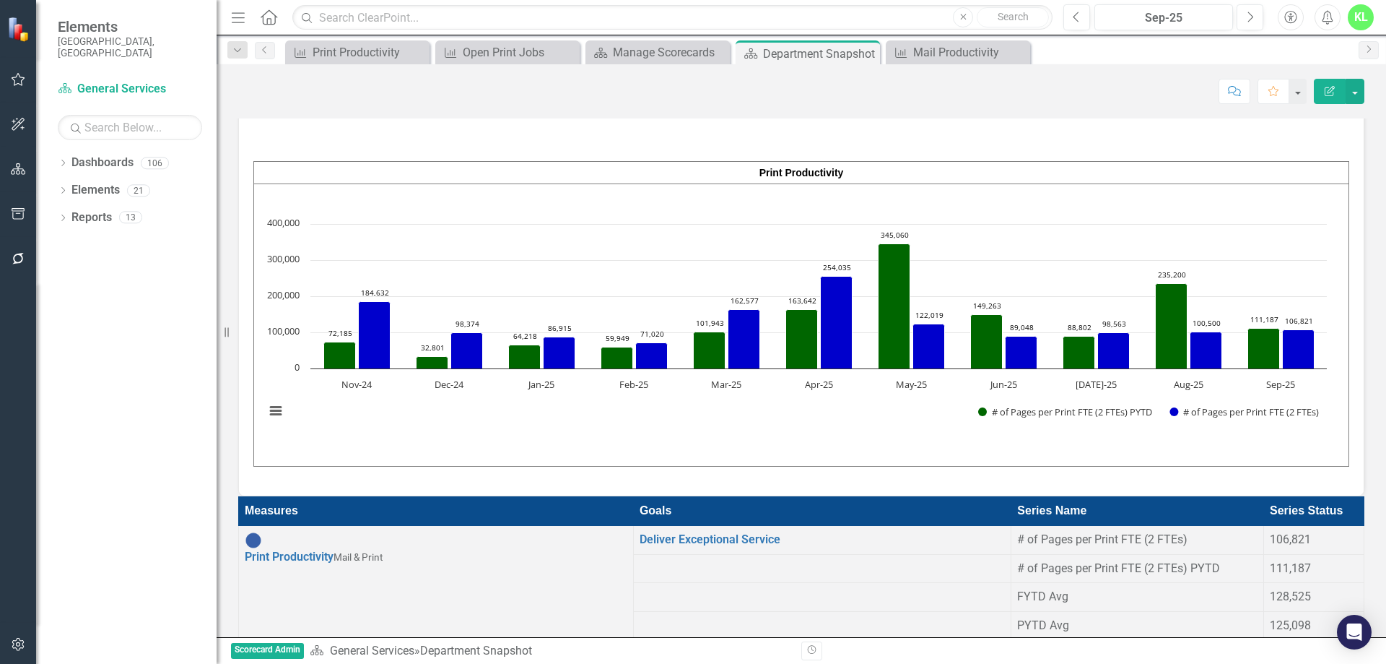
scroll to position [2816, 0]
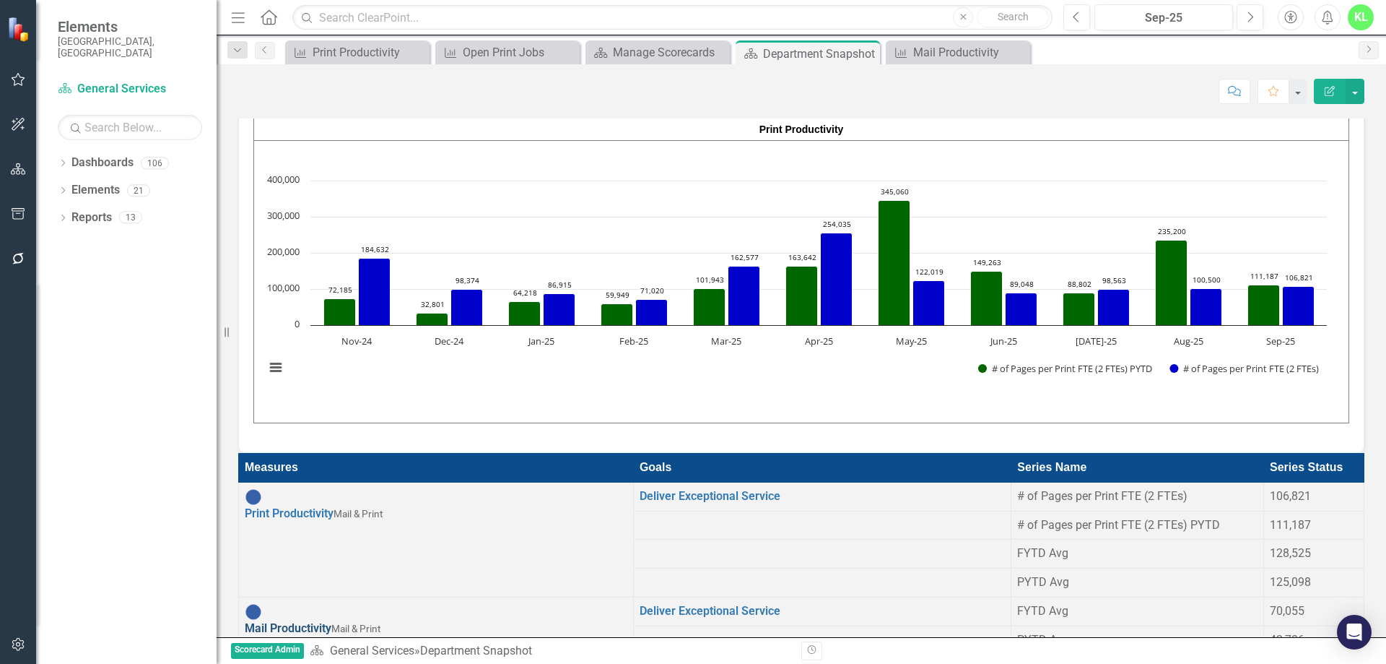
click at [322, 621] on link "Mail Productivity" at bounding box center [288, 628] width 87 height 14
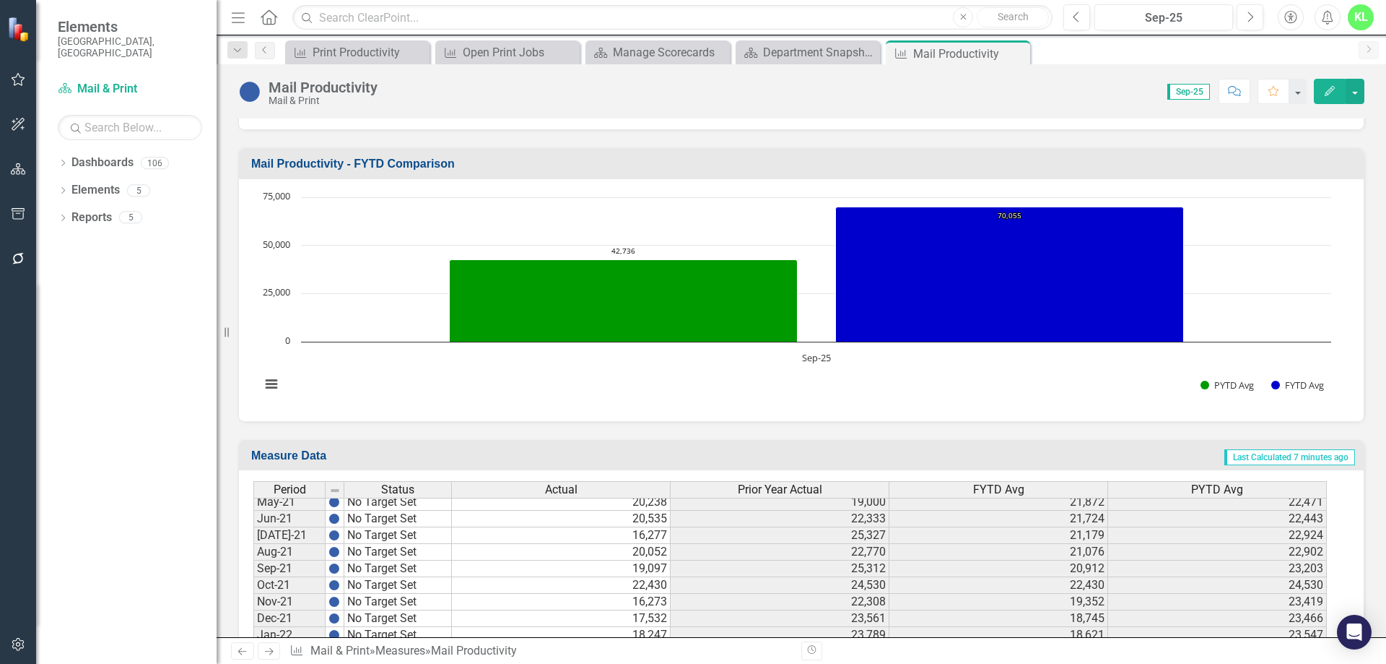
scroll to position [1805, 0]
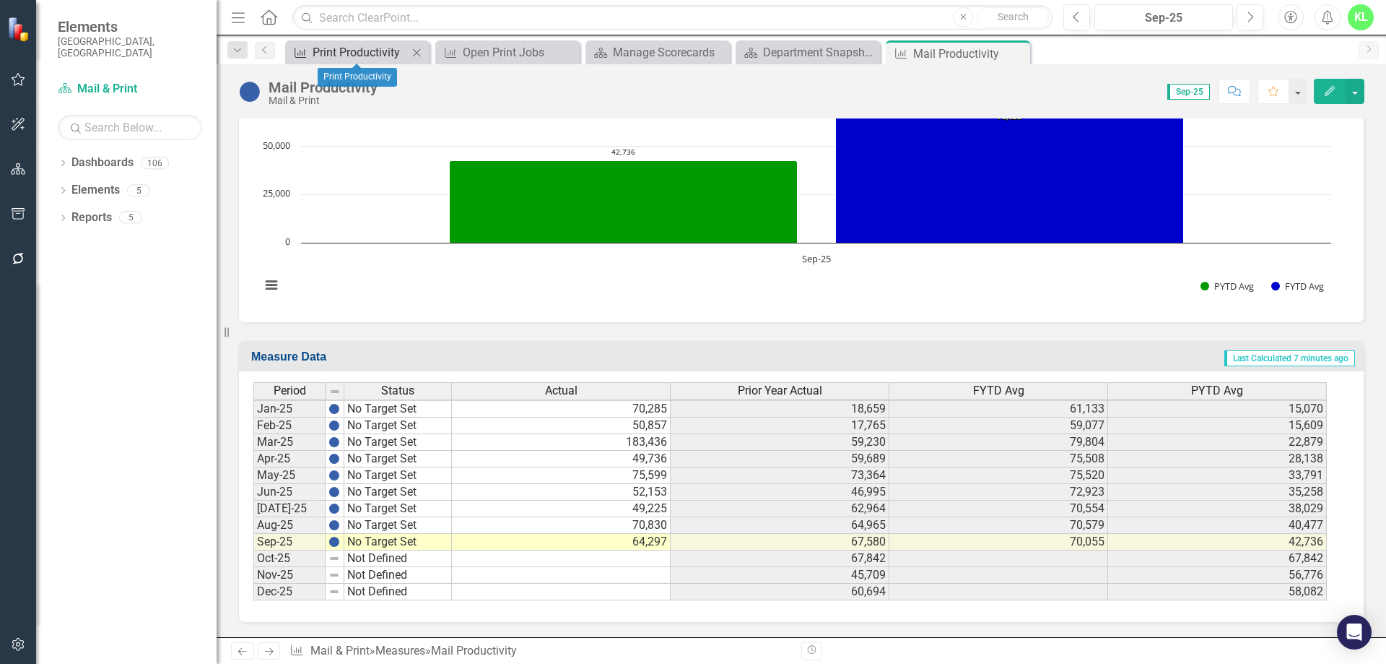
click at [342, 55] on div "Print Productivity" at bounding box center [360, 52] width 95 height 18
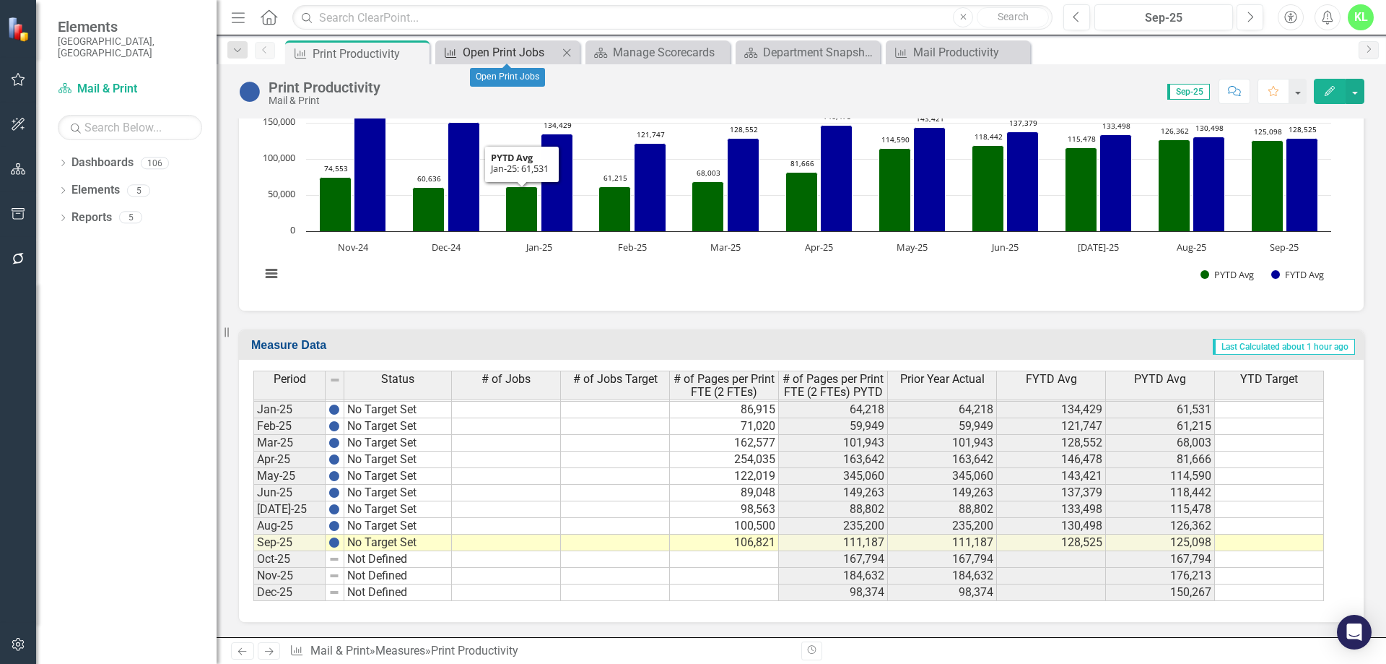
click at [508, 53] on div "Open Print Jobs" at bounding box center [510, 52] width 95 height 18
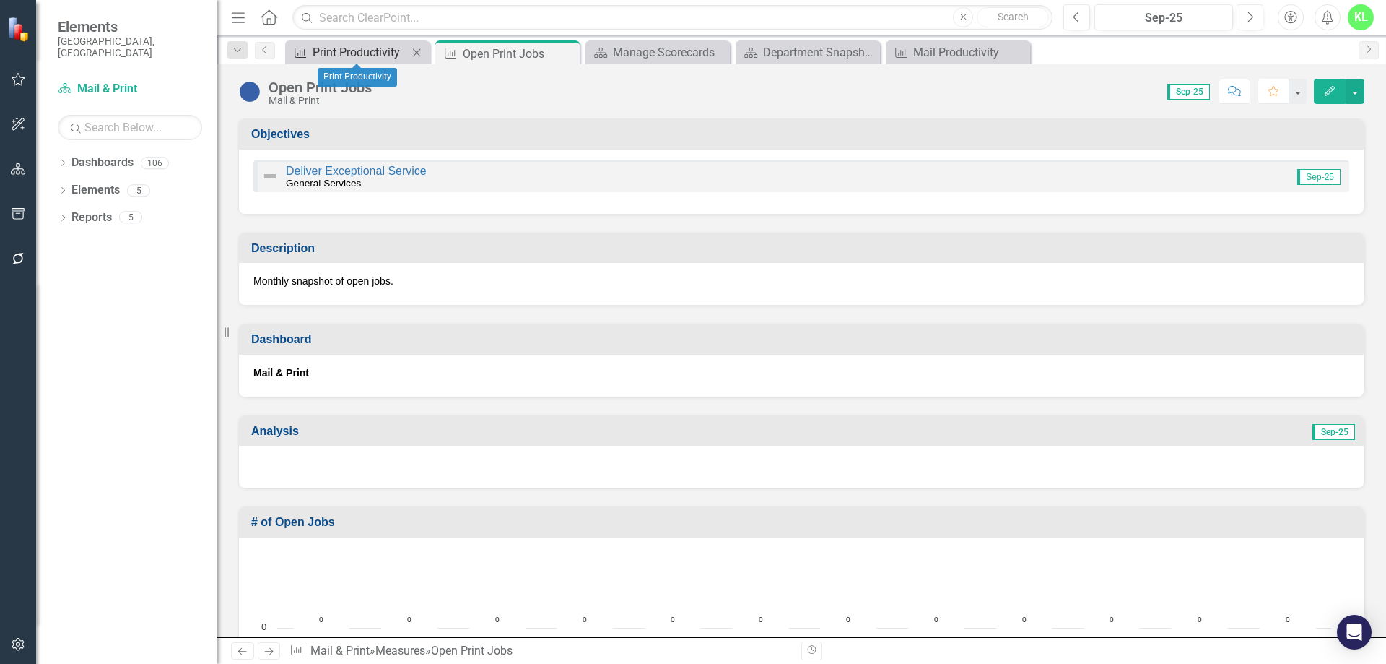
click at [363, 55] on div "Print Productivity" at bounding box center [360, 52] width 95 height 18
